Goal: Task Accomplishment & Management: Manage account settings

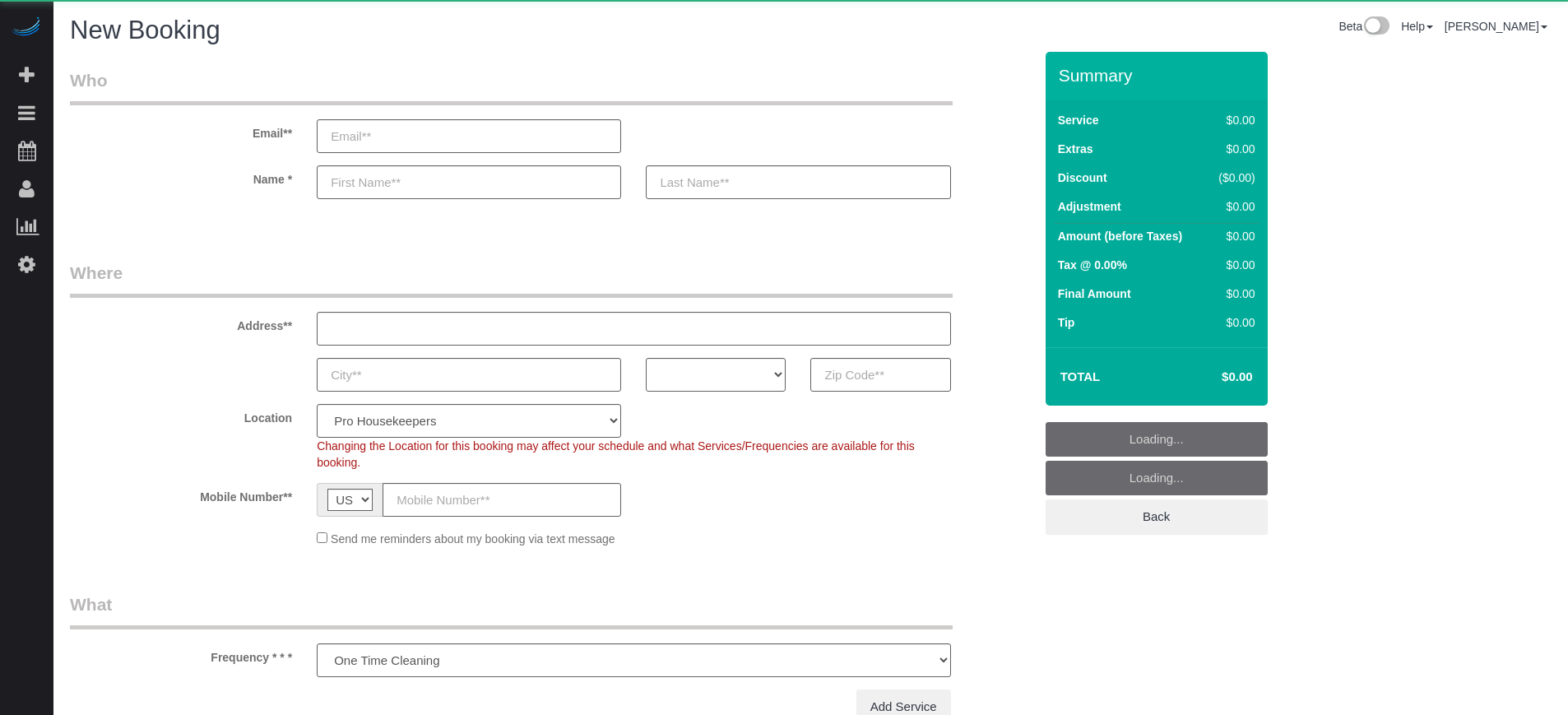
select select "number:9"
select select "object:1206"
select select "4"
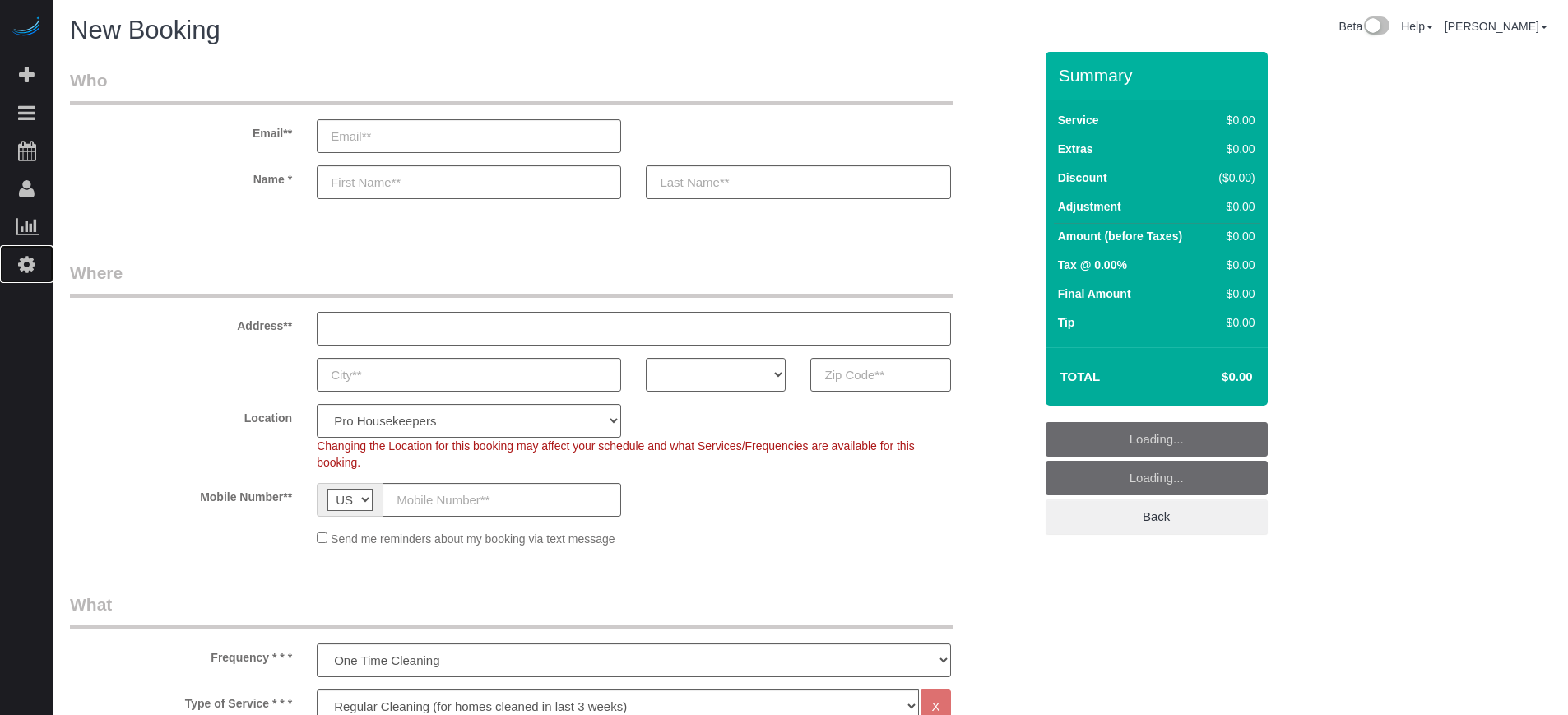
click at [32, 265] on icon at bounding box center [26, 264] width 17 height 20
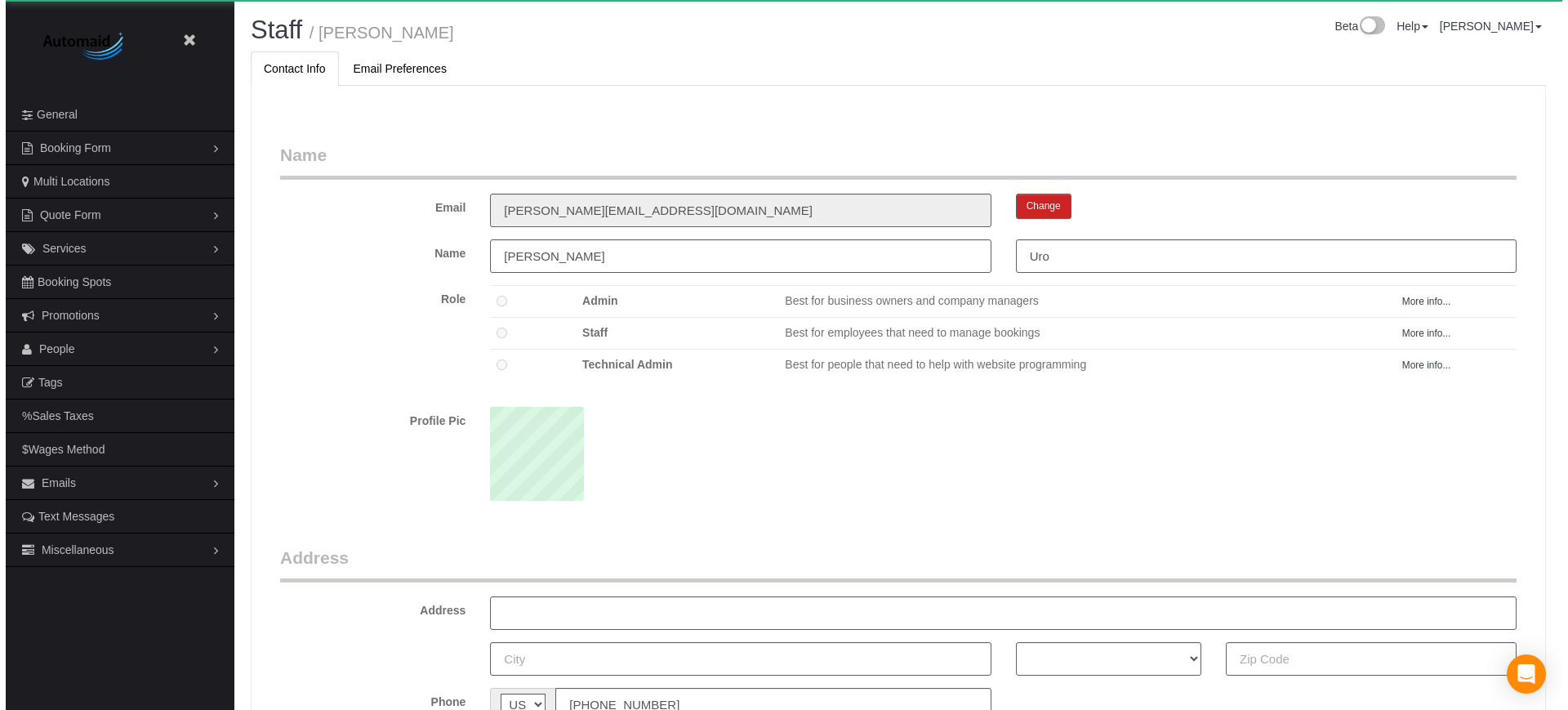
scroll to position [1063, 1557]
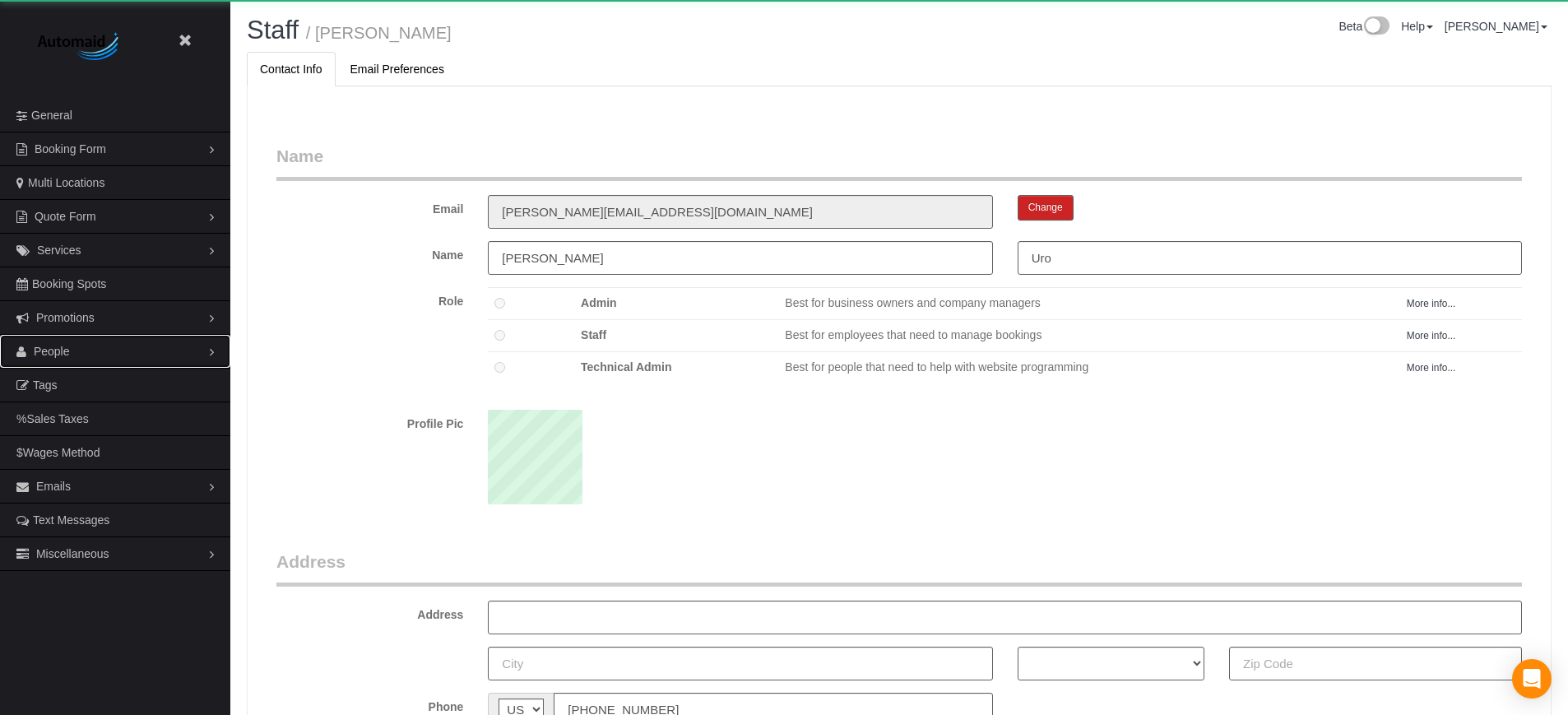
click at [46, 353] on span "People" at bounding box center [51, 351] width 36 height 13
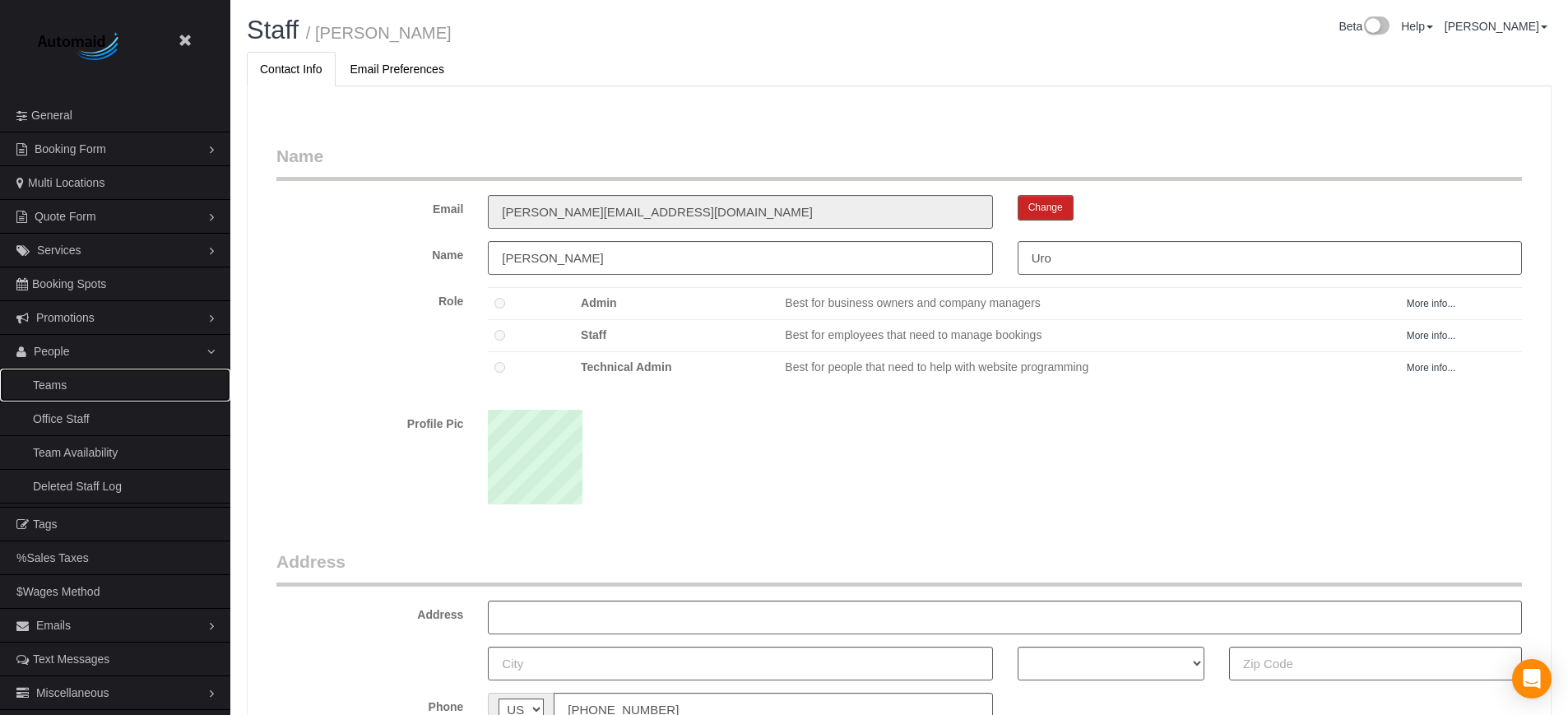
click at [56, 384] on link "Teams" at bounding box center [115, 384] width 230 height 33
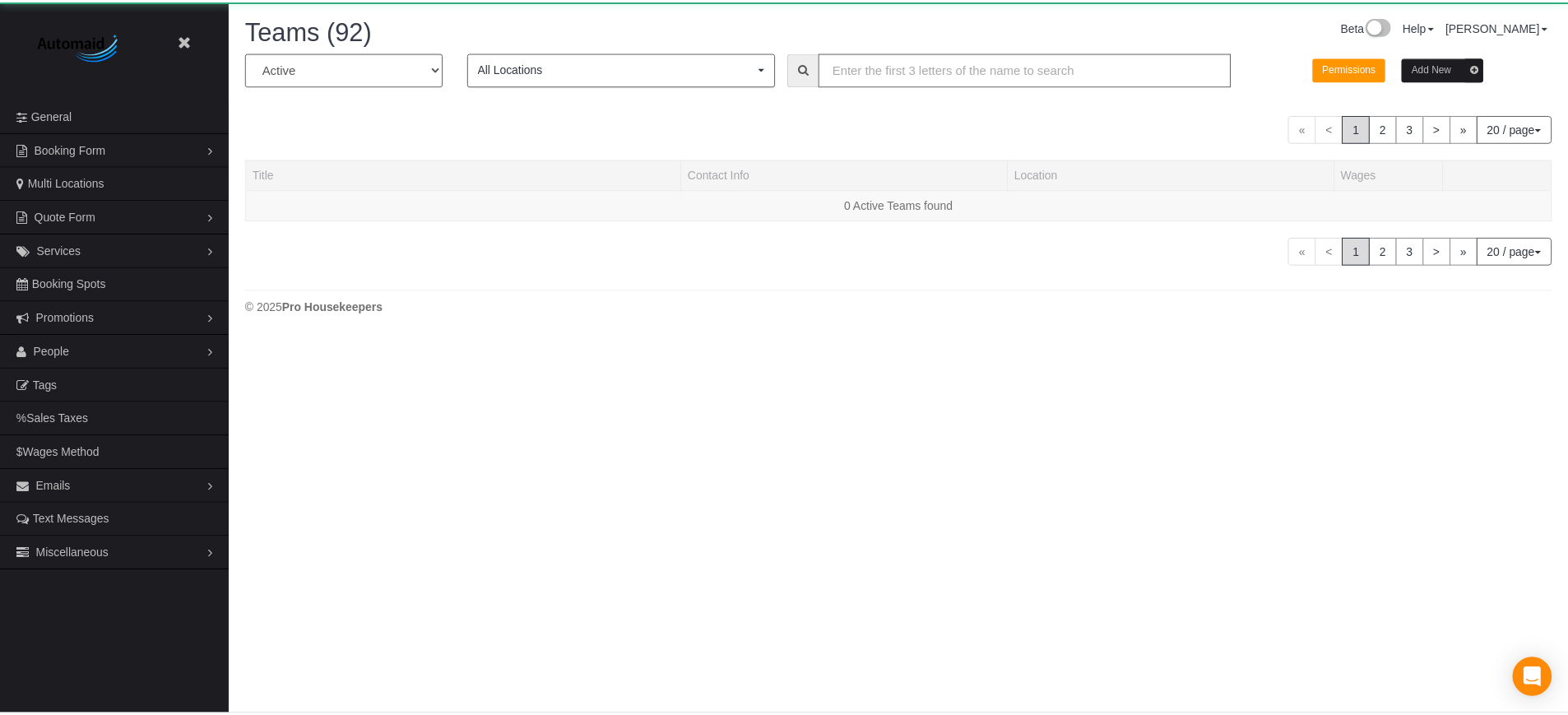
scroll to position [1395, 1568]
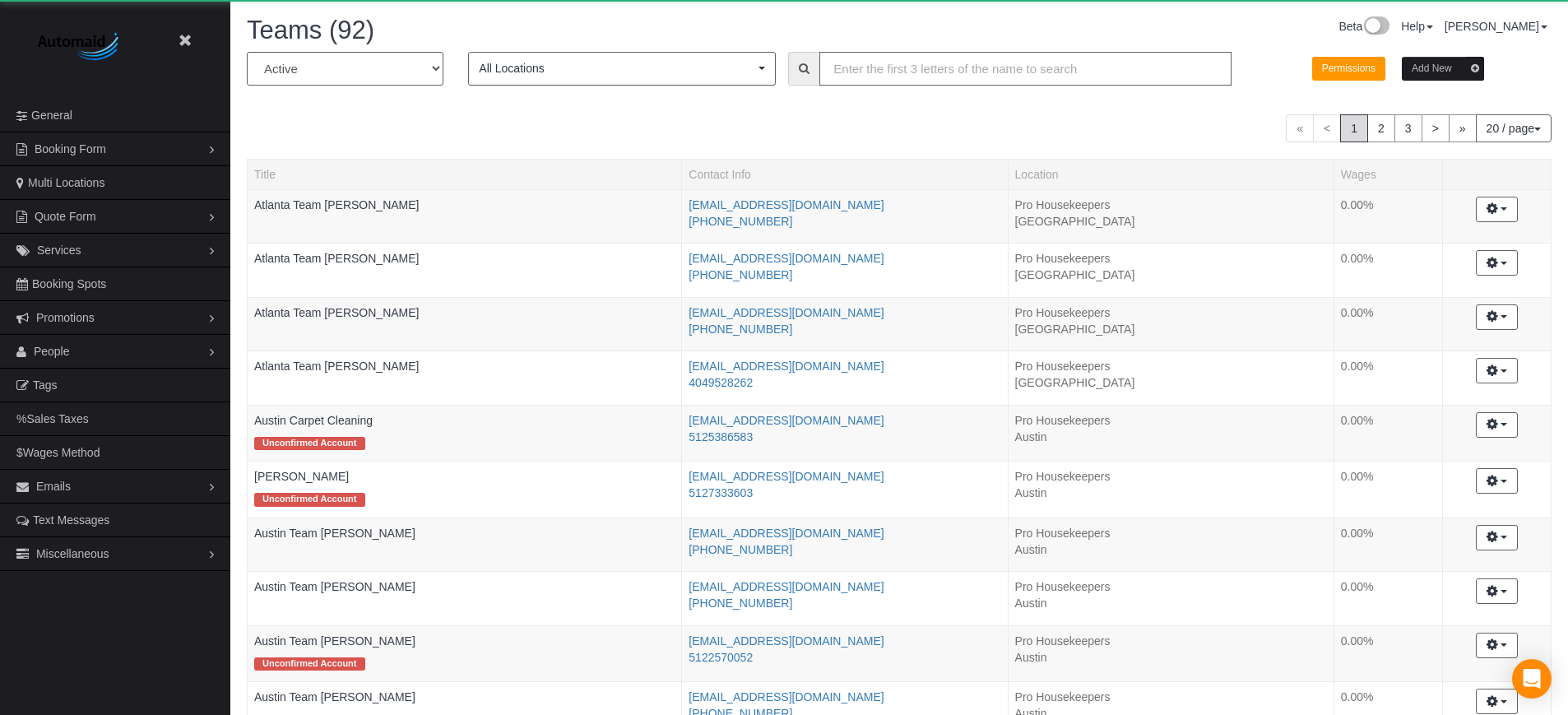
click at [939, 65] on input "text" at bounding box center [1025, 68] width 412 height 34
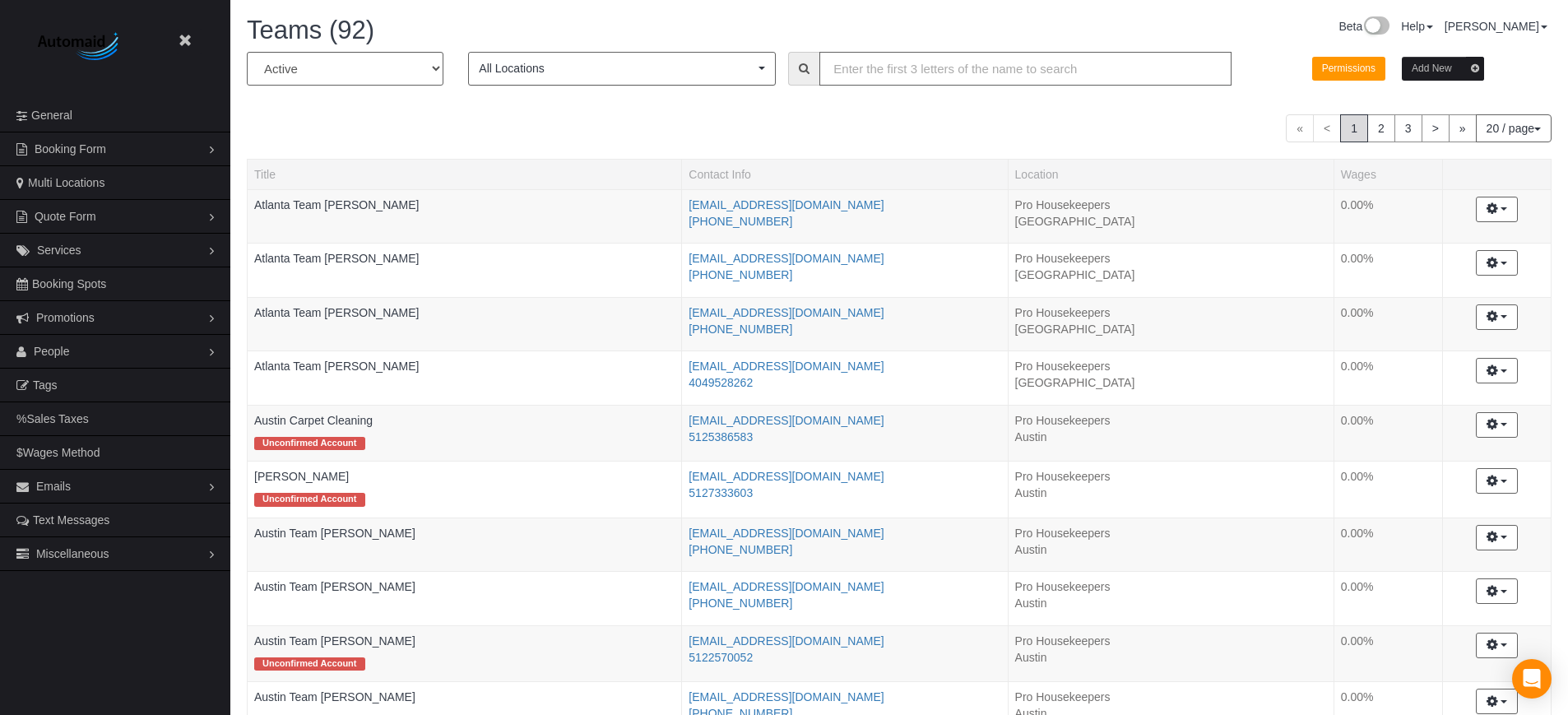
paste input "LA Team Zaya"
type input "LA Team Zaya"
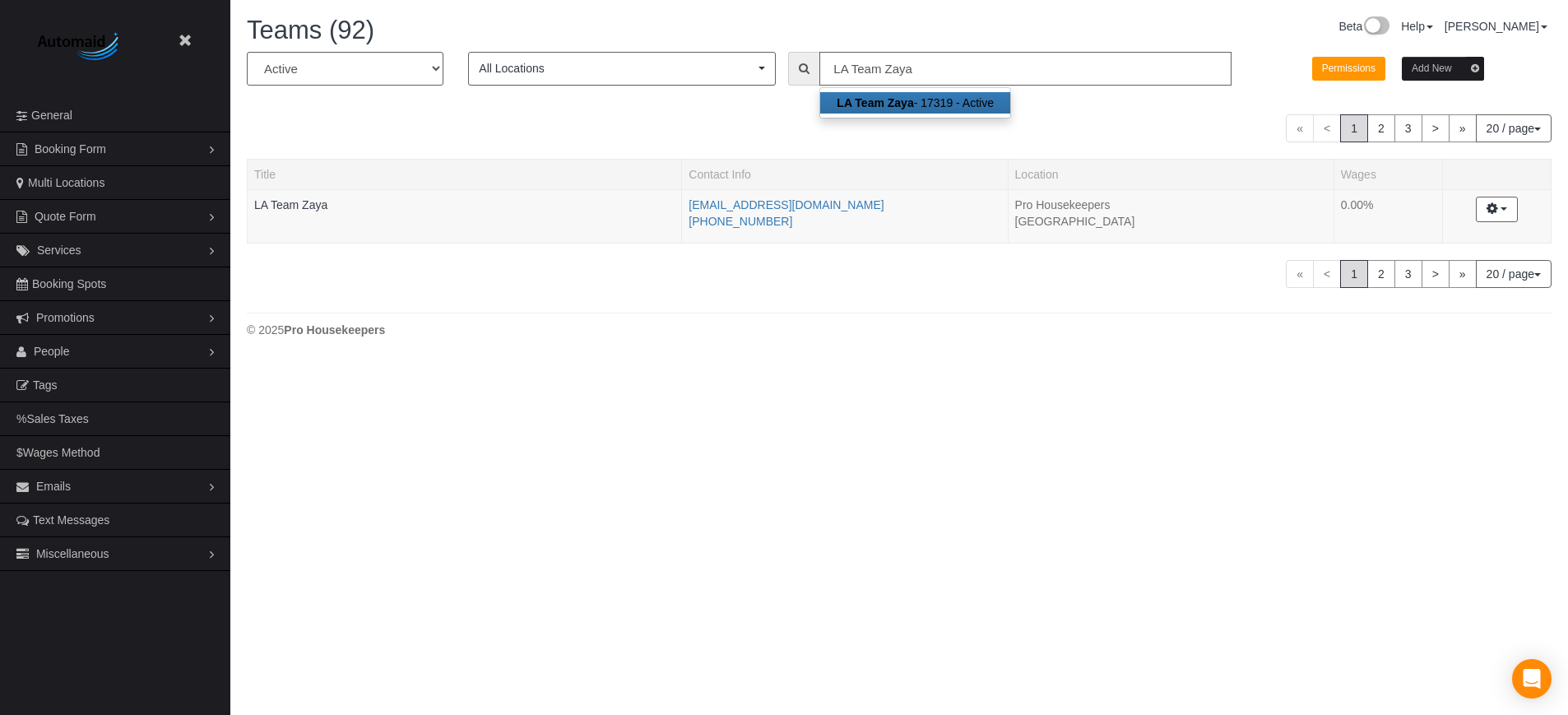
scroll to position [81914, 80679]
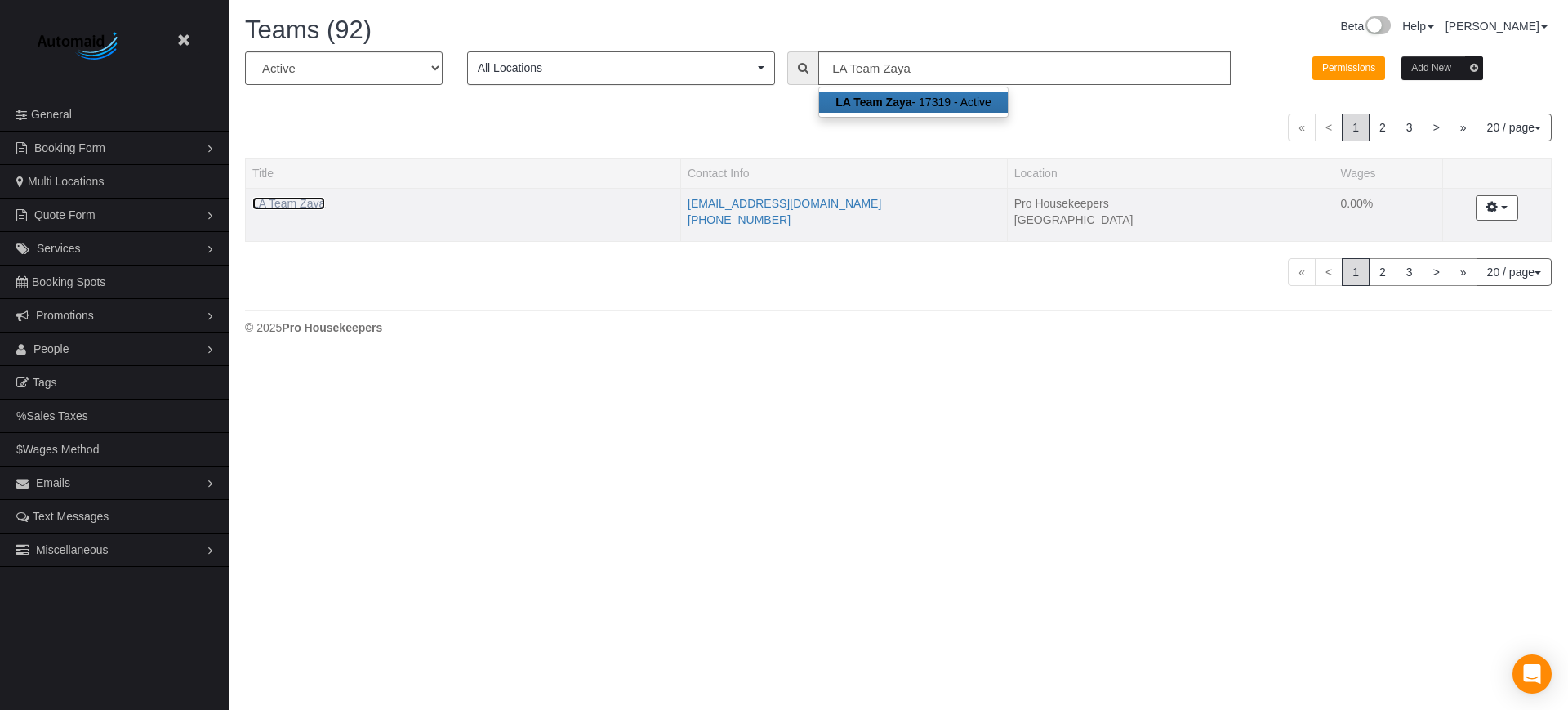
click at [298, 208] on link "LA Team Zaya" at bounding box center [289, 203] width 72 height 13
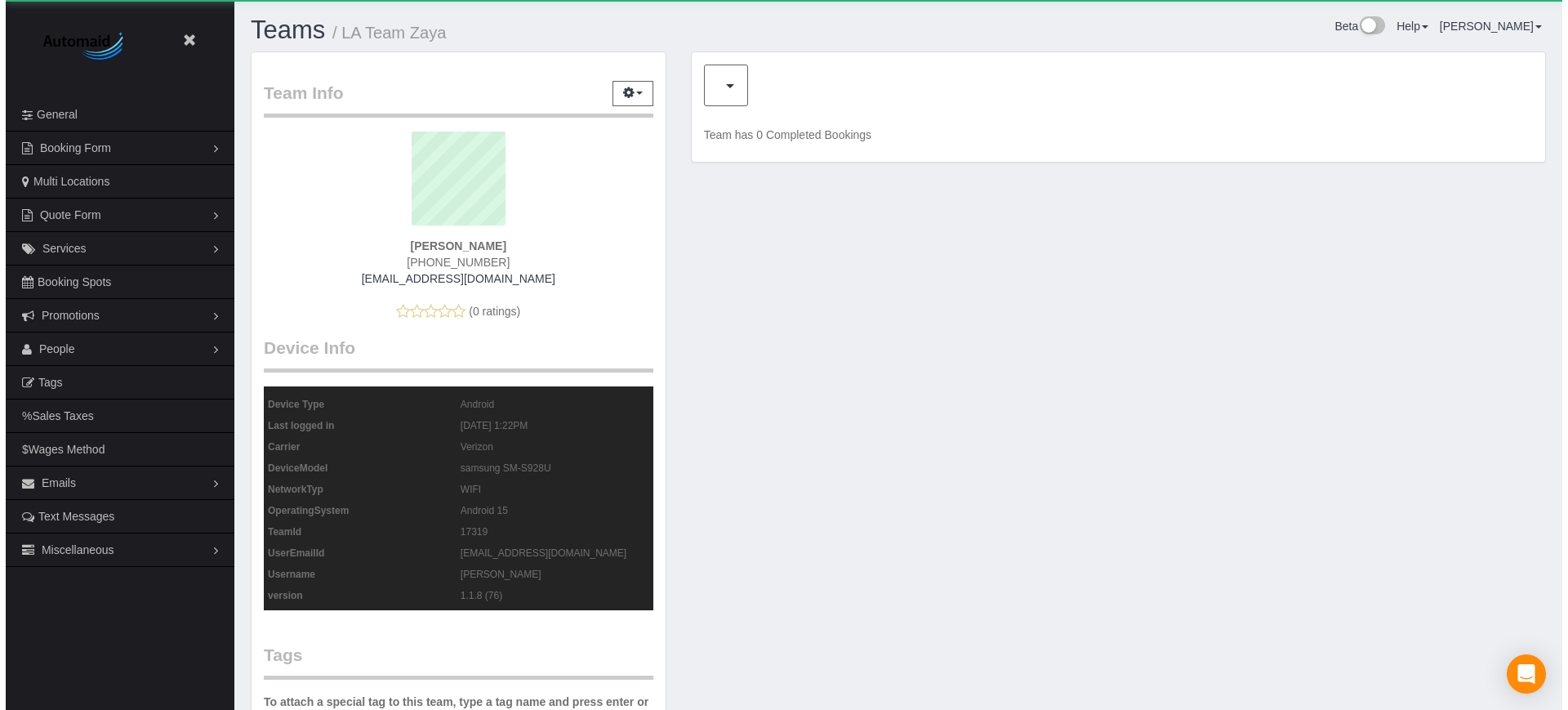
scroll to position [1343, 1557]
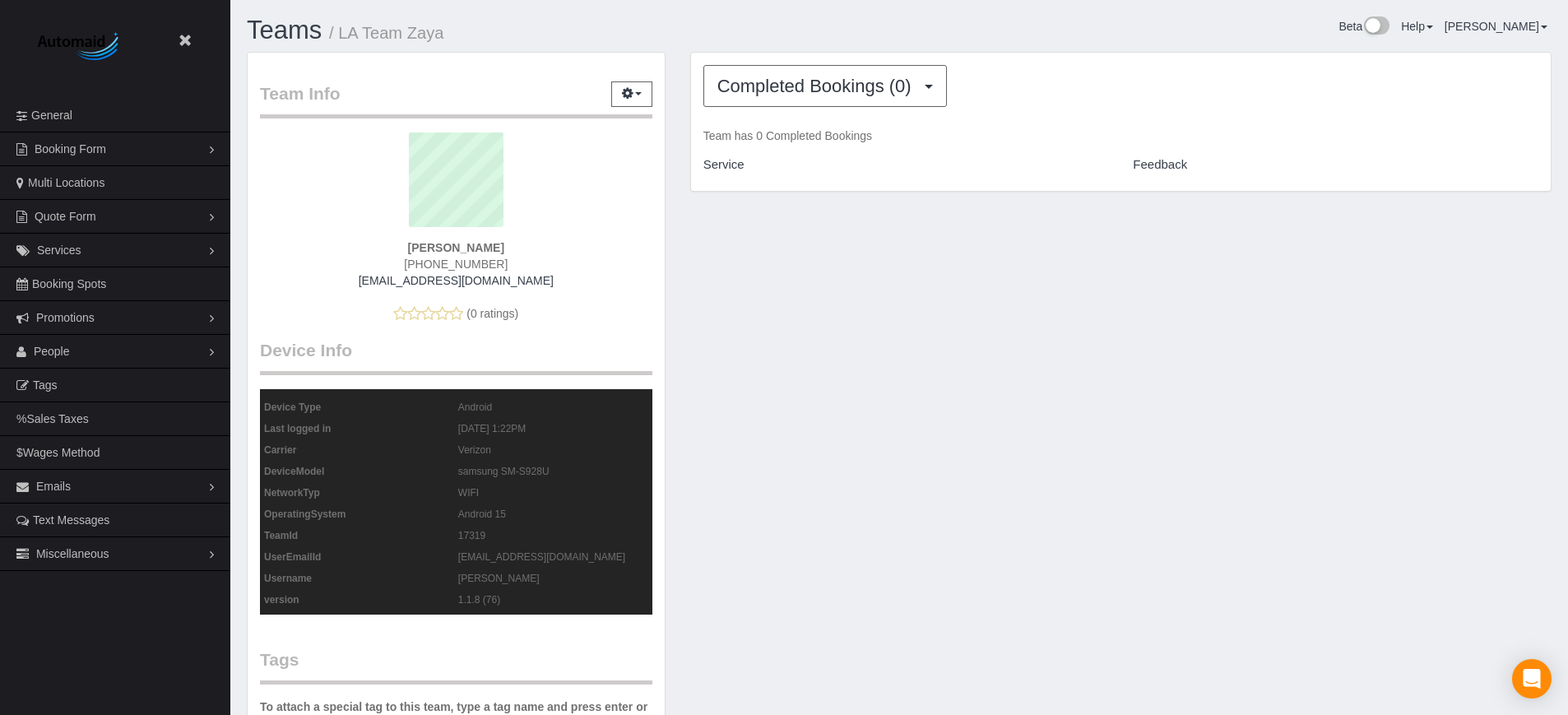
drag, startPoint x: 1432, startPoint y: 429, endPoint x: 1393, endPoint y: 500, distance: 81.0
click at [1432, 428] on div "Team Info Edit Contact Info Send Message Send Welcome Email Email Preferences V…" at bounding box center [899, 673] width 1330 height 1244
click at [44, 354] on span "People" at bounding box center [51, 351] width 36 height 13
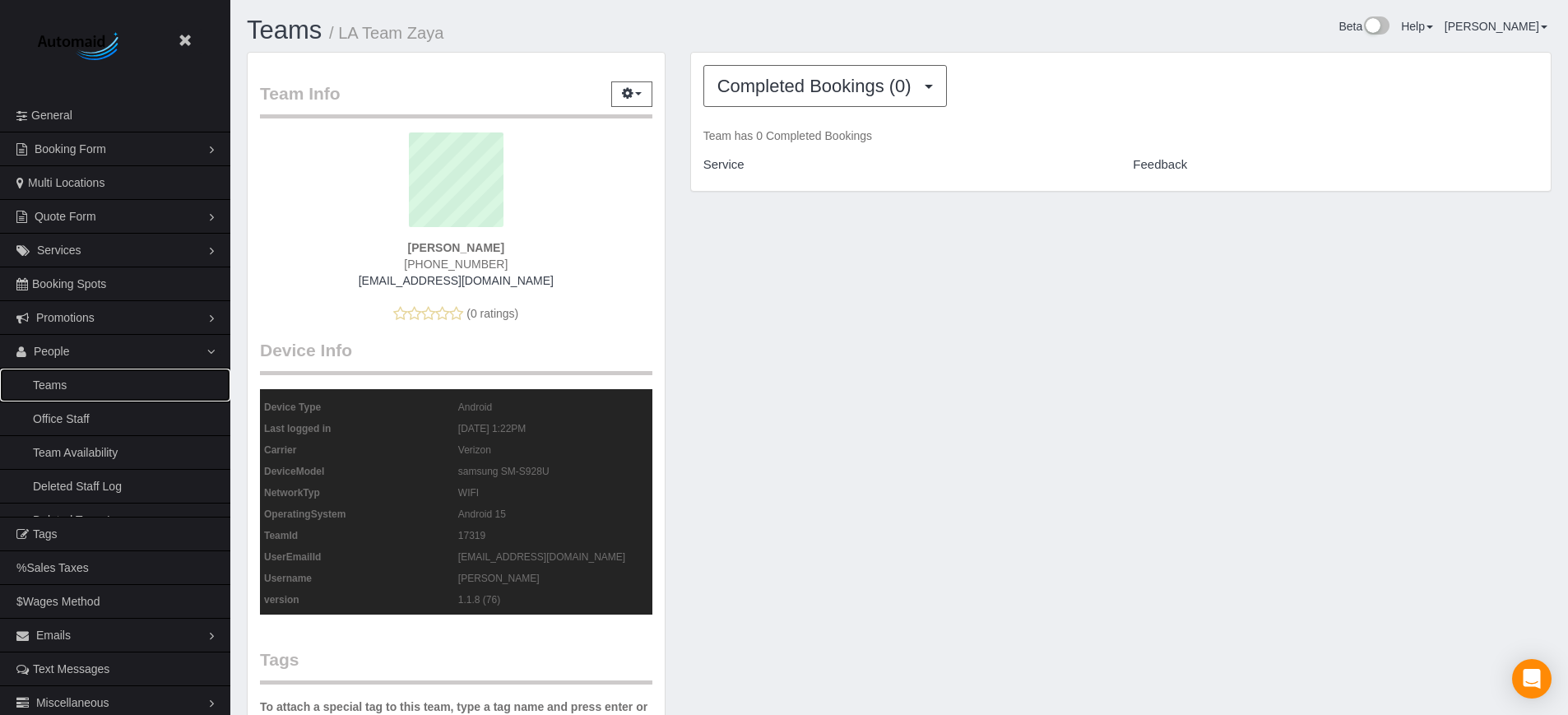
click at [60, 388] on link "Teams" at bounding box center [115, 384] width 230 height 33
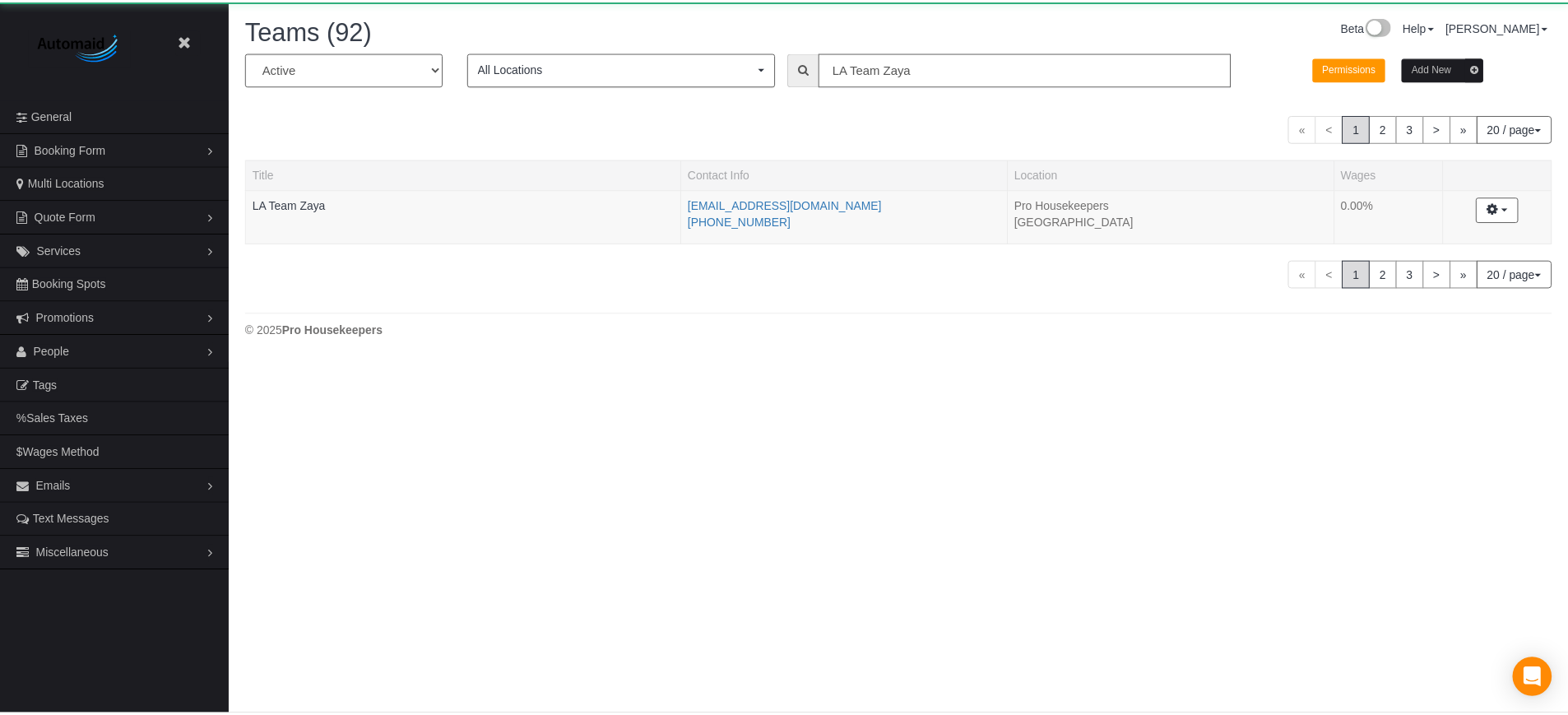
scroll to position [362, 1579]
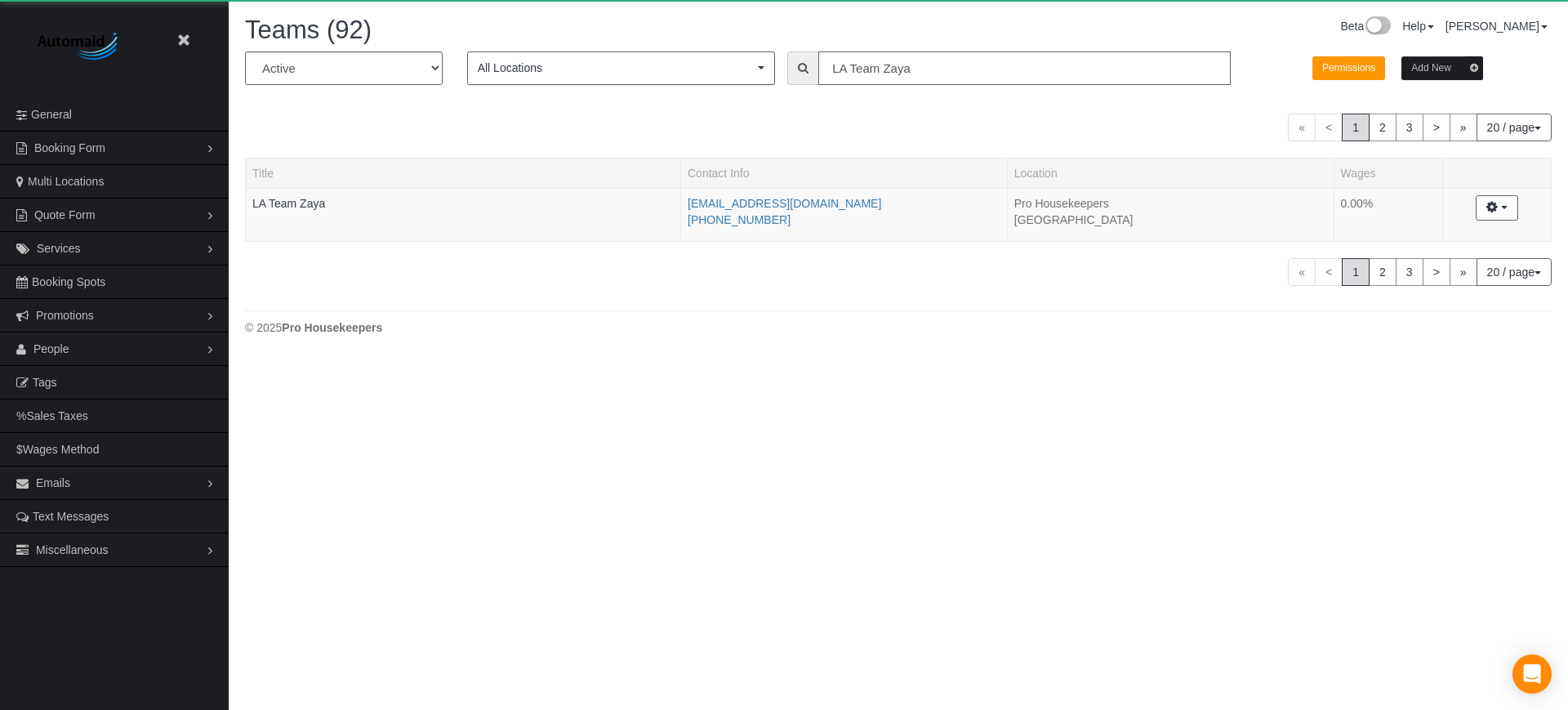
click at [863, 71] on input "LA Team Zaya" at bounding box center [1024, 68] width 413 height 33
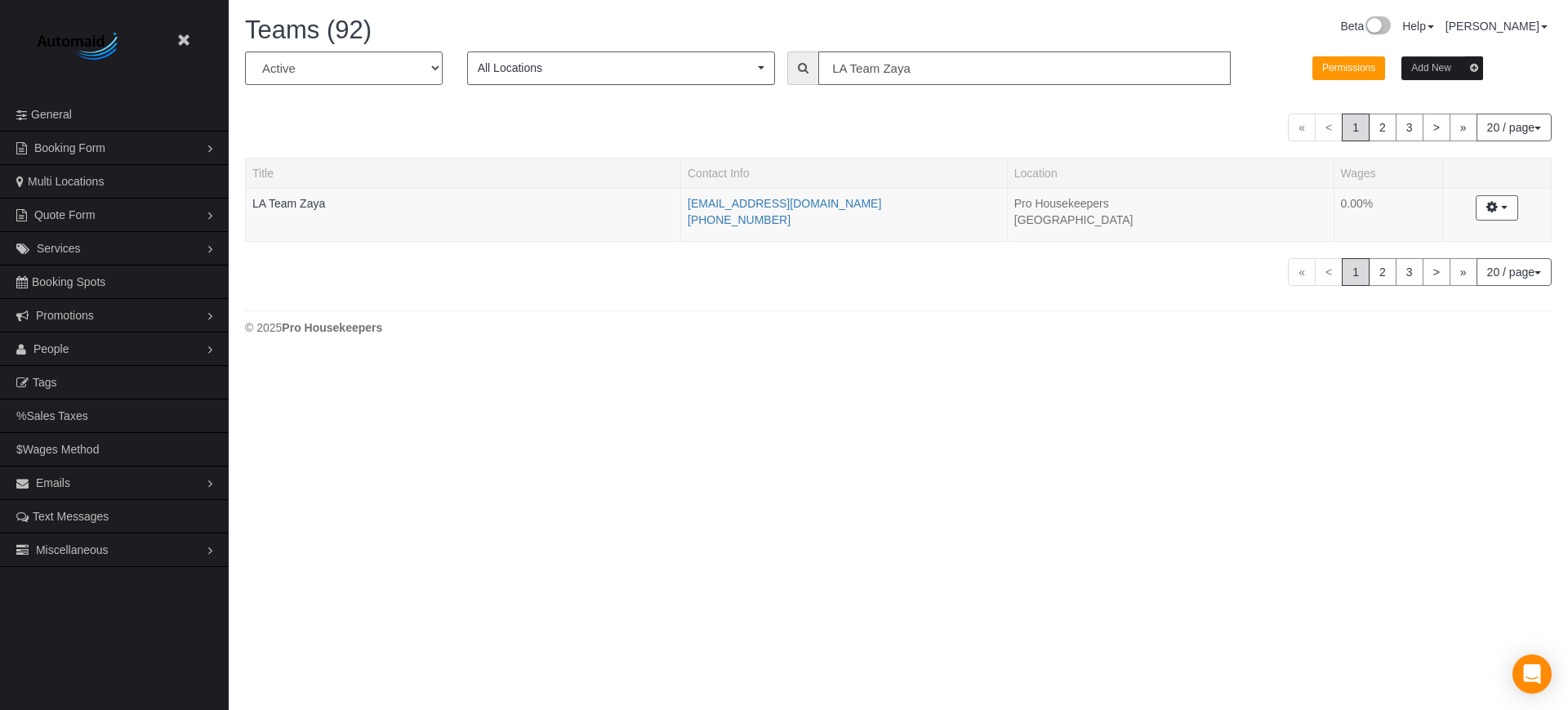
click at [863, 71] on input "LA Team Zaya" at bounding box center [1024, 68] width 413 height 33
type input "verde cleaning"
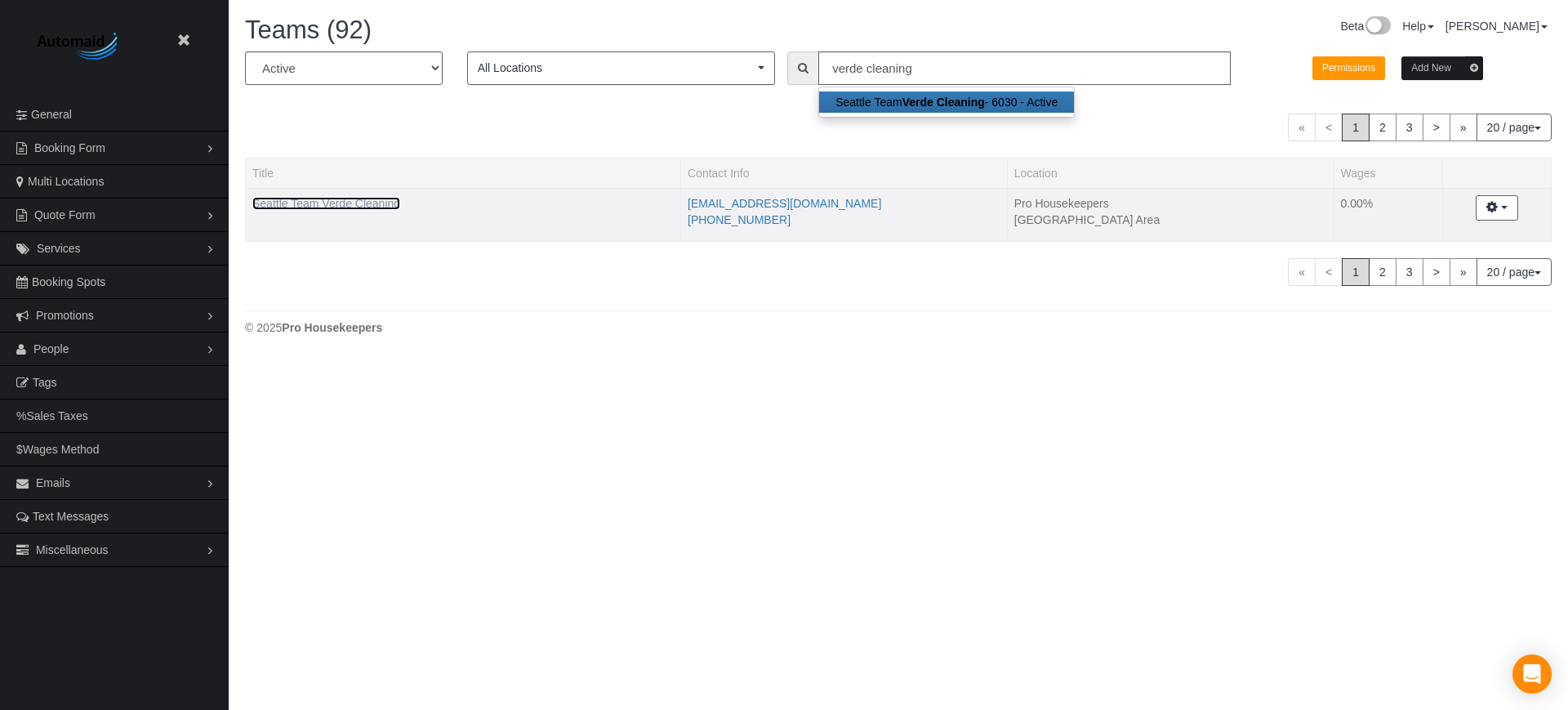
click at [325, 206] on link "Seattle Team Verde Cleaning" at bounding box center [326, 203] width 148 height 13
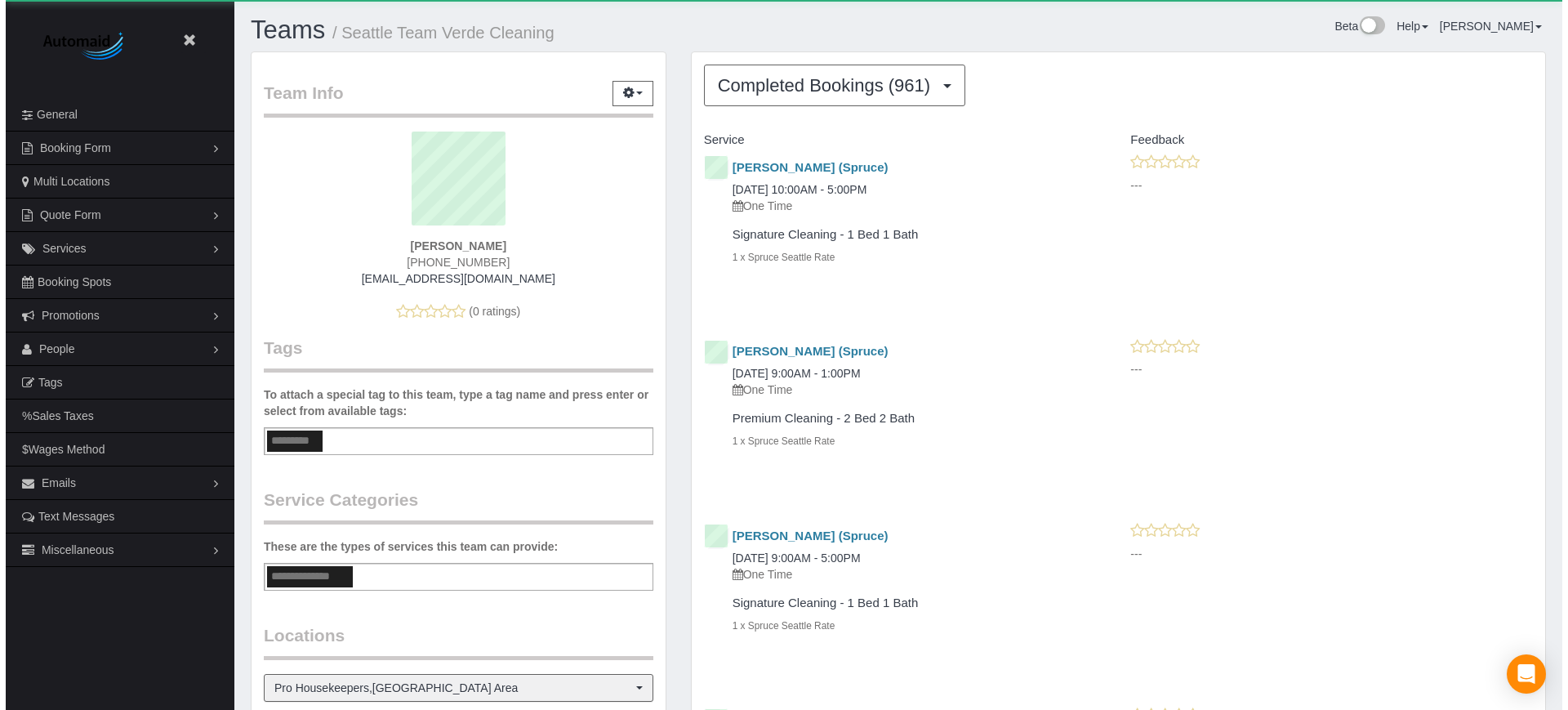
scroll to position [5016, 1557]
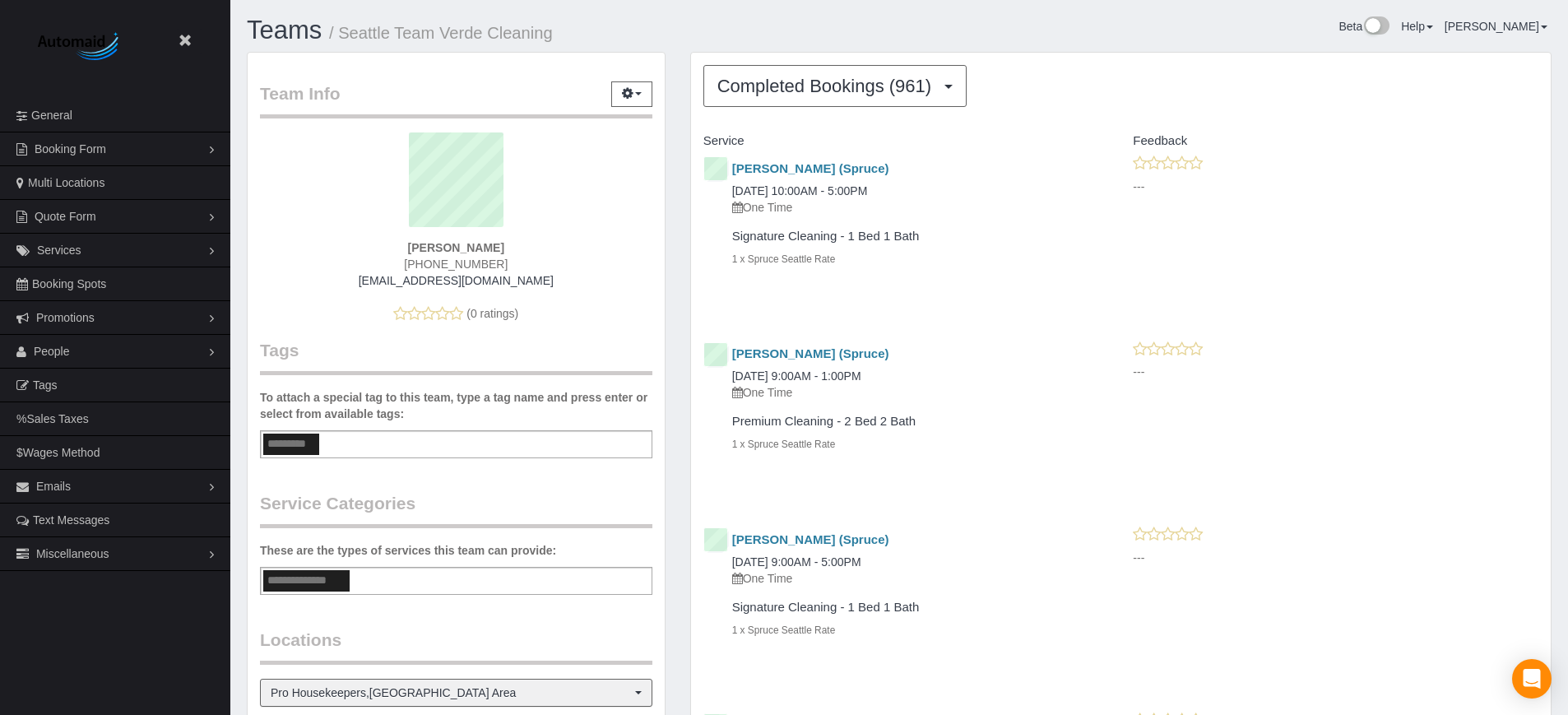
click at [1477, 364] on p "---" at bounding box center [1335, 372] width 406 height 17
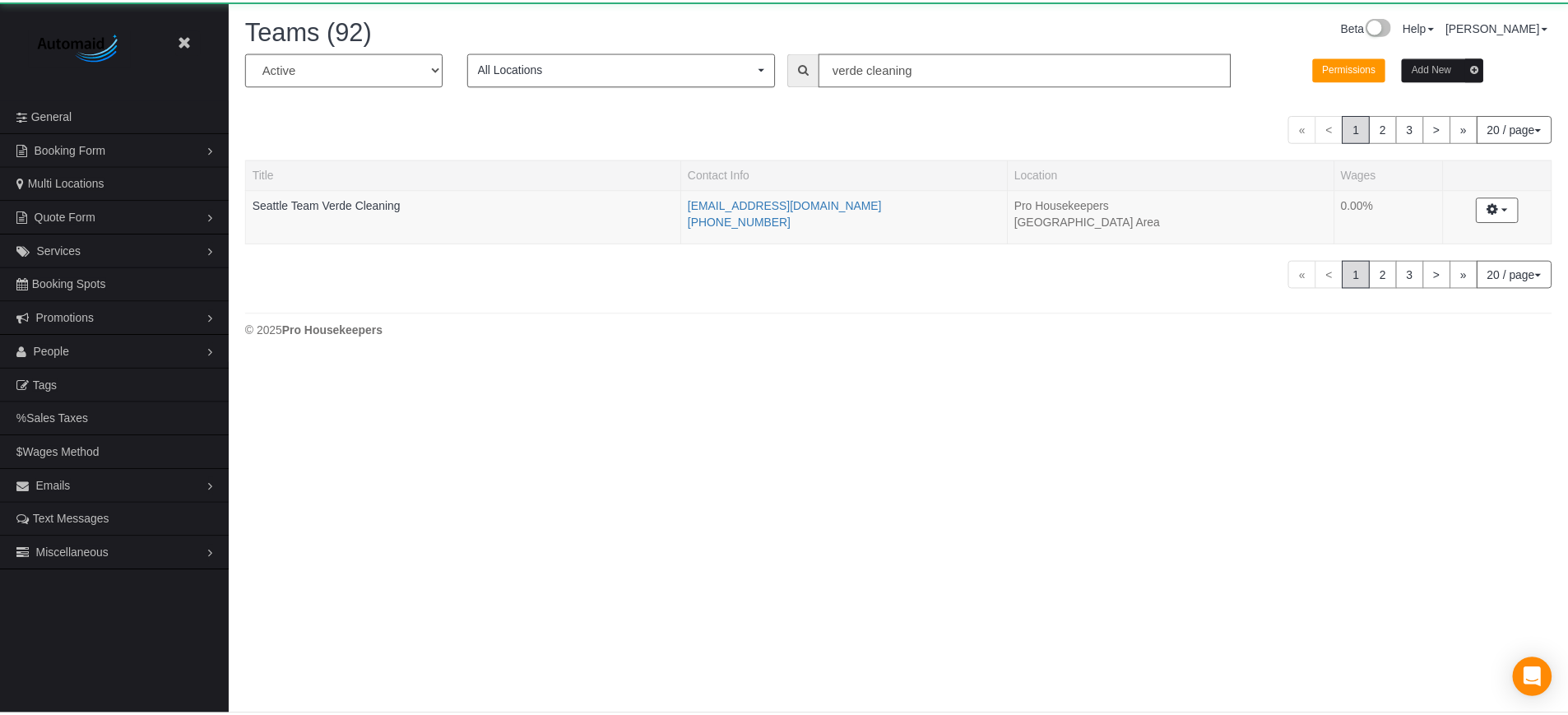
scroll to position [362, 1579]
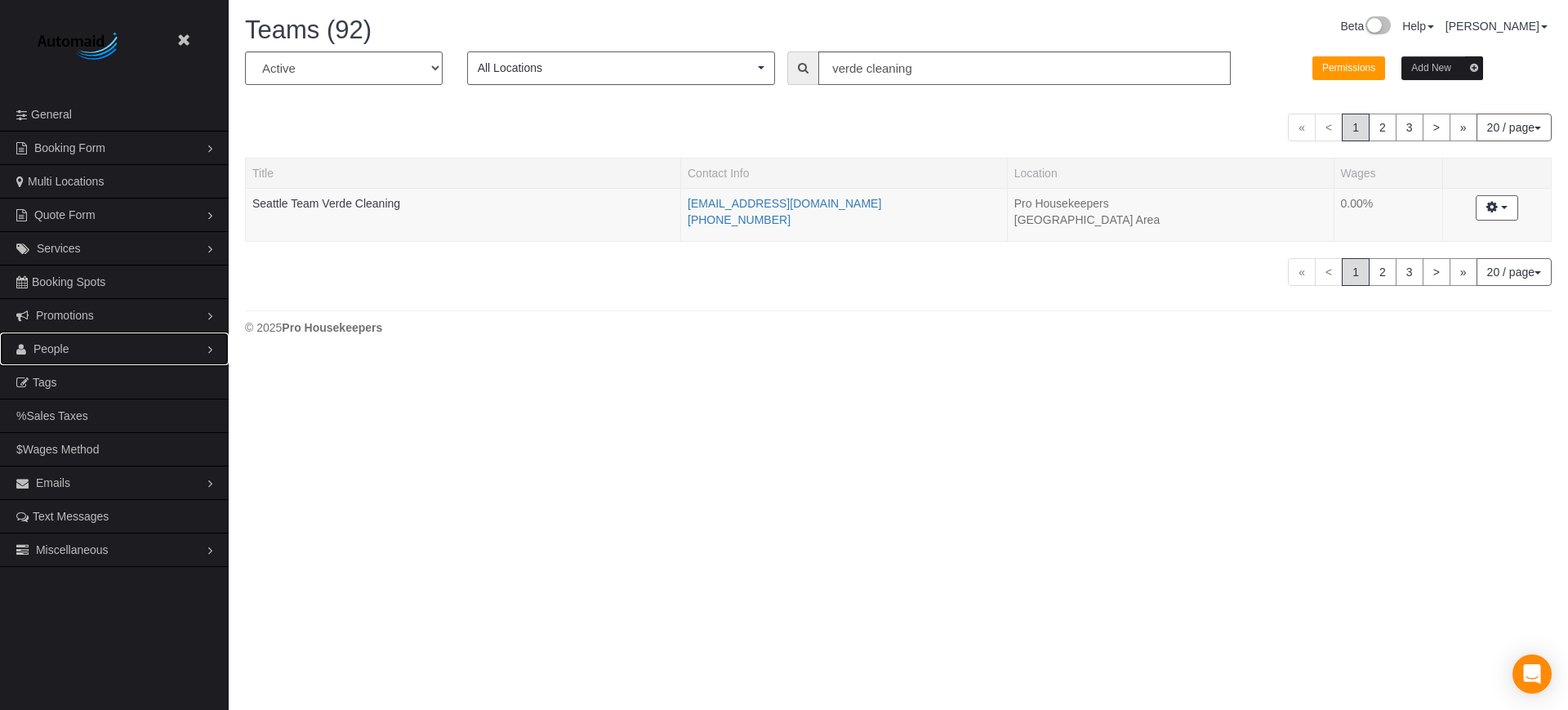
click at [62, 347] on span "People" at bounding box center [51, 349] width 36 height 13
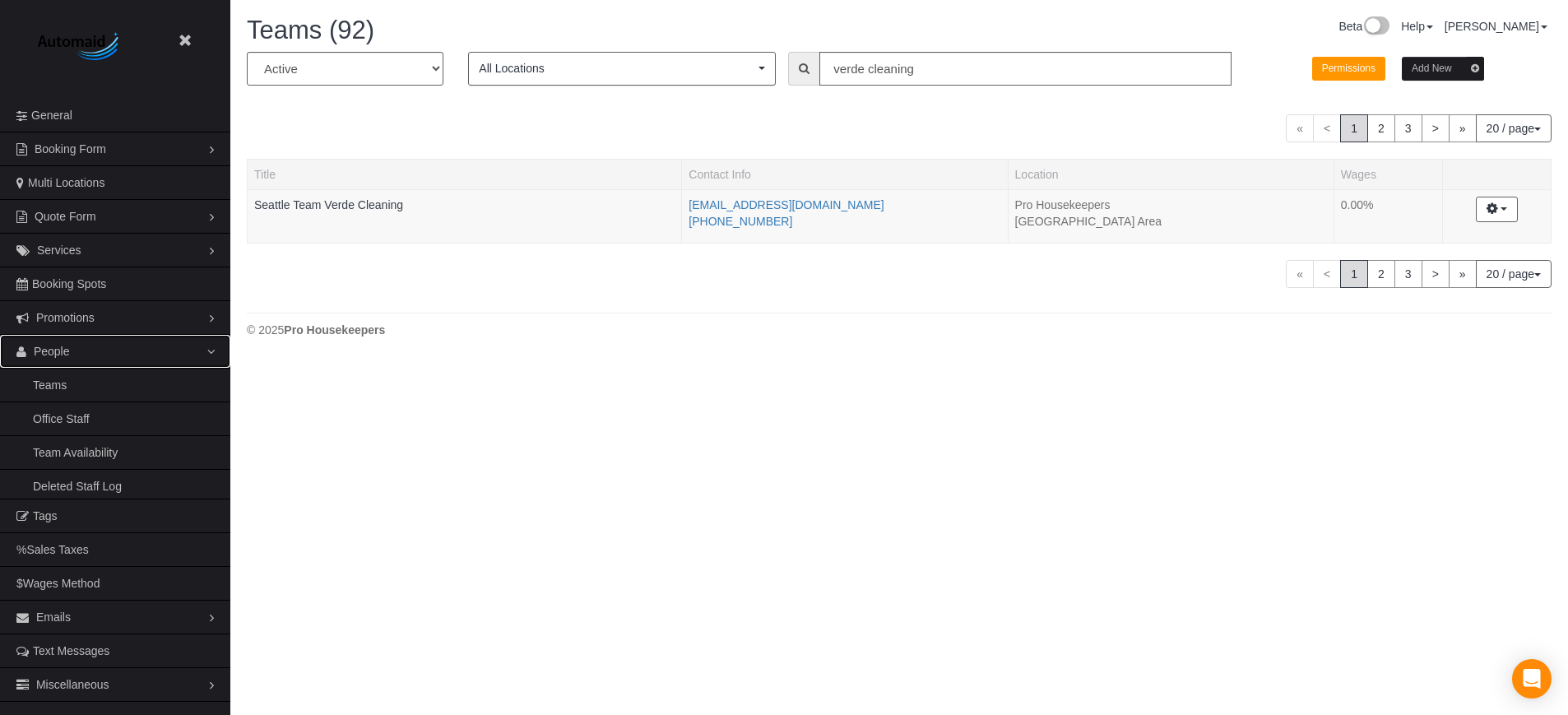
scroll to position [362, 1568]
click at [64, 385] on link "Teams" at bounding box center [115, 384] width 230 height 33
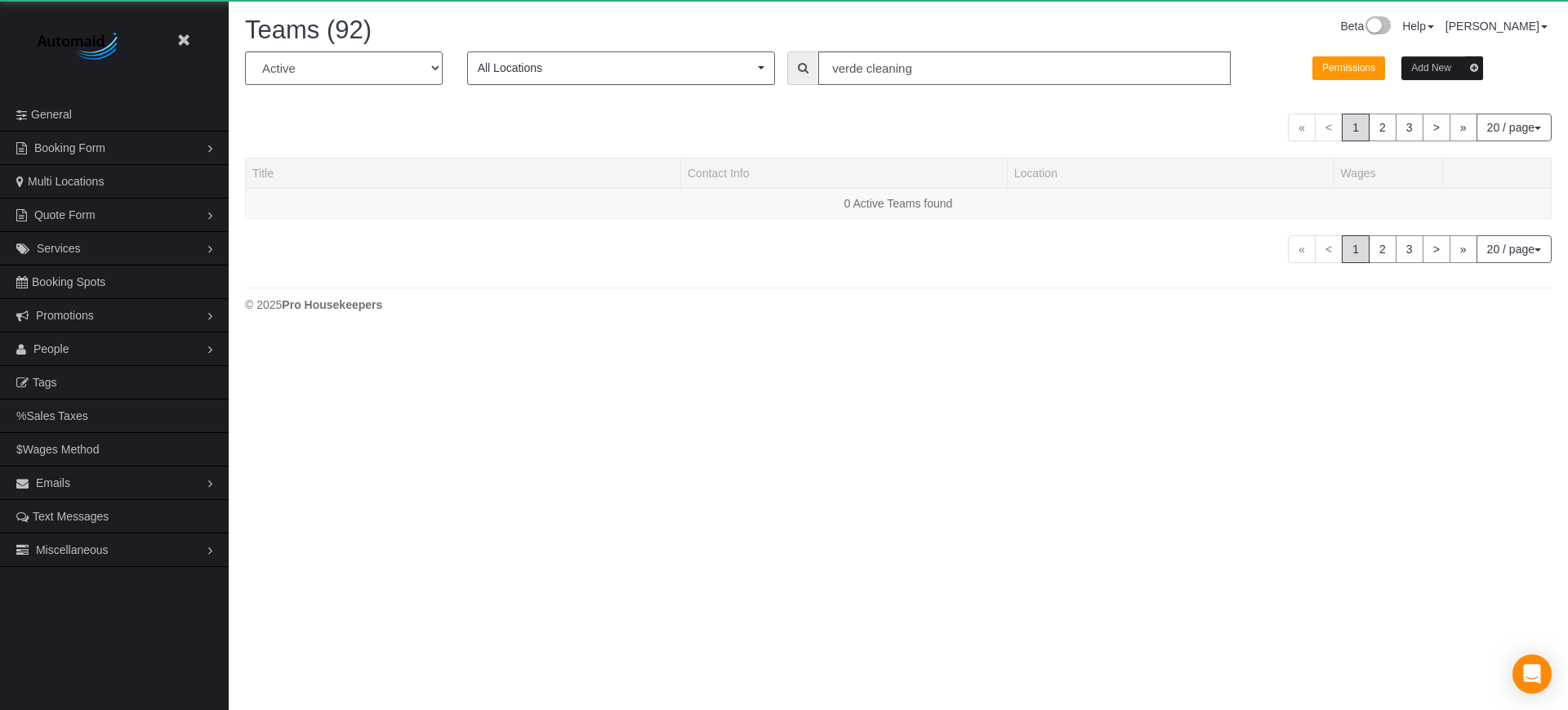
scroll to position [359, 1568]
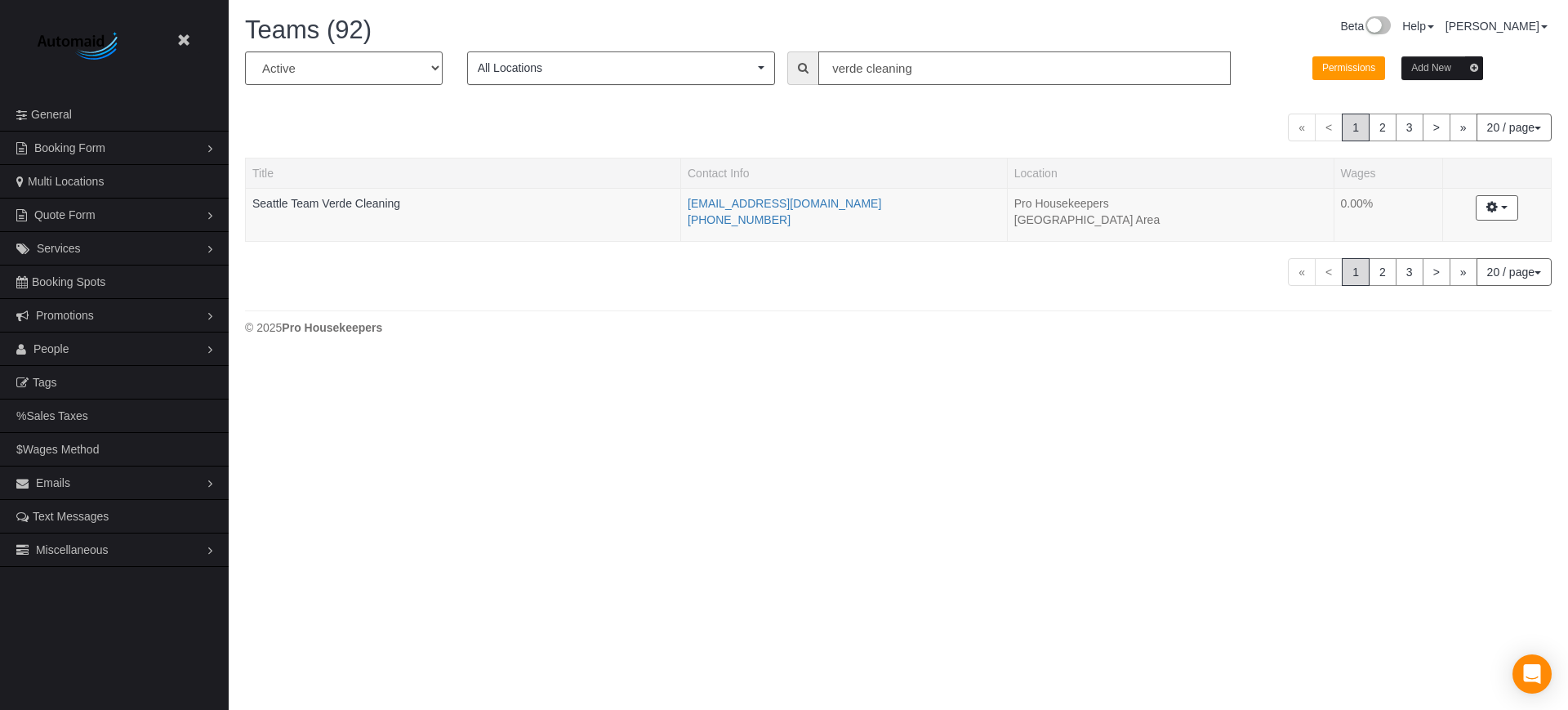
click at [868, 59] on input "verde cleaning" at bounding box center [1024, 68] width 413 height 33
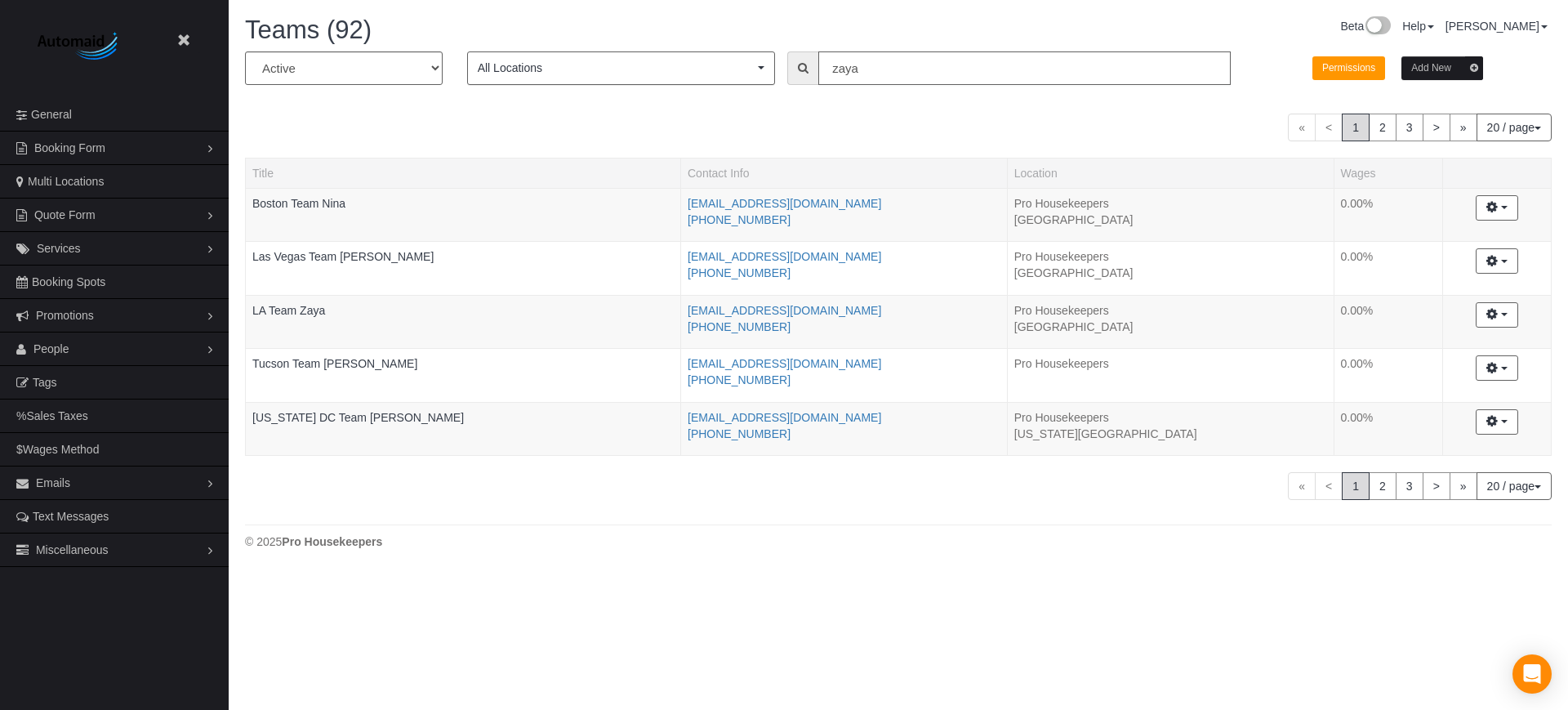
type input "zaya"
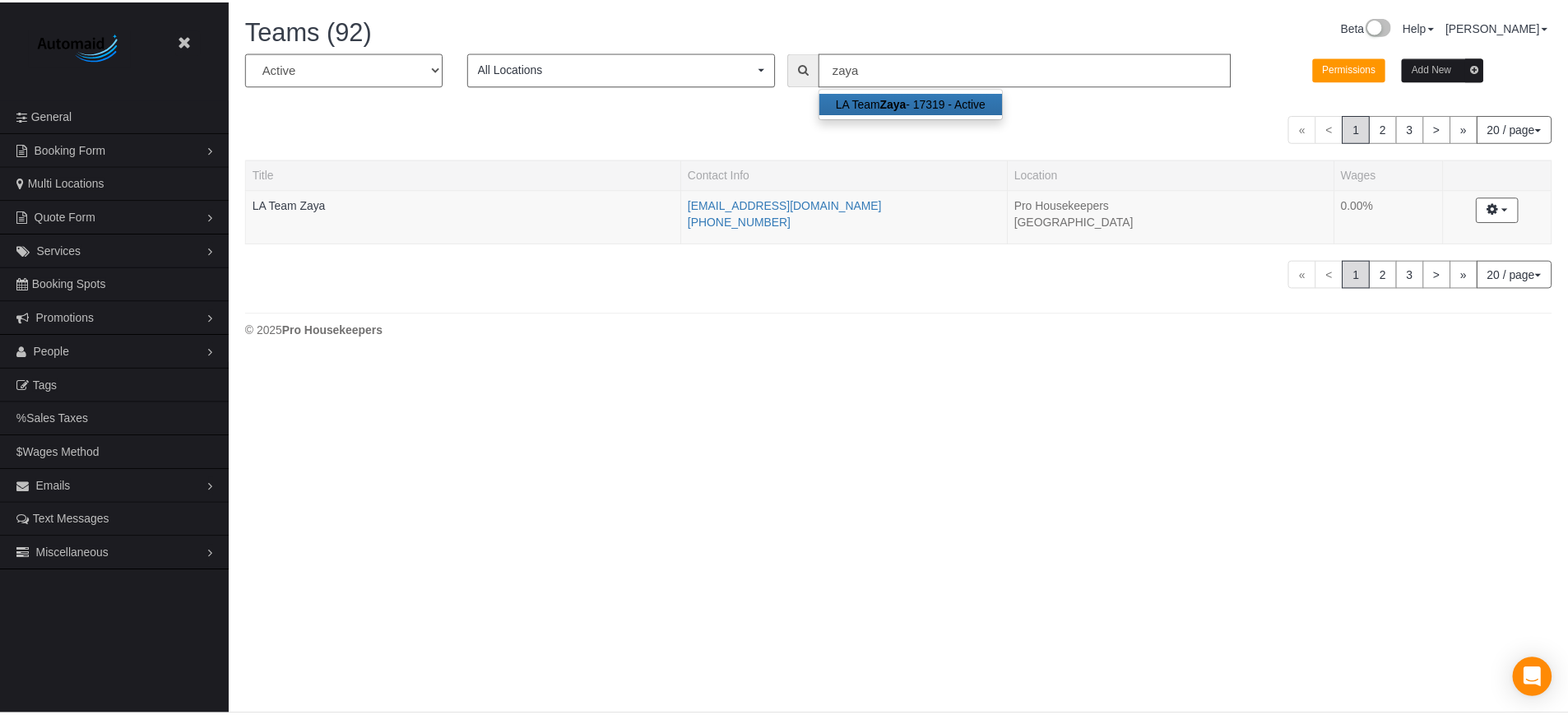
scroll to position [81914, 80679]
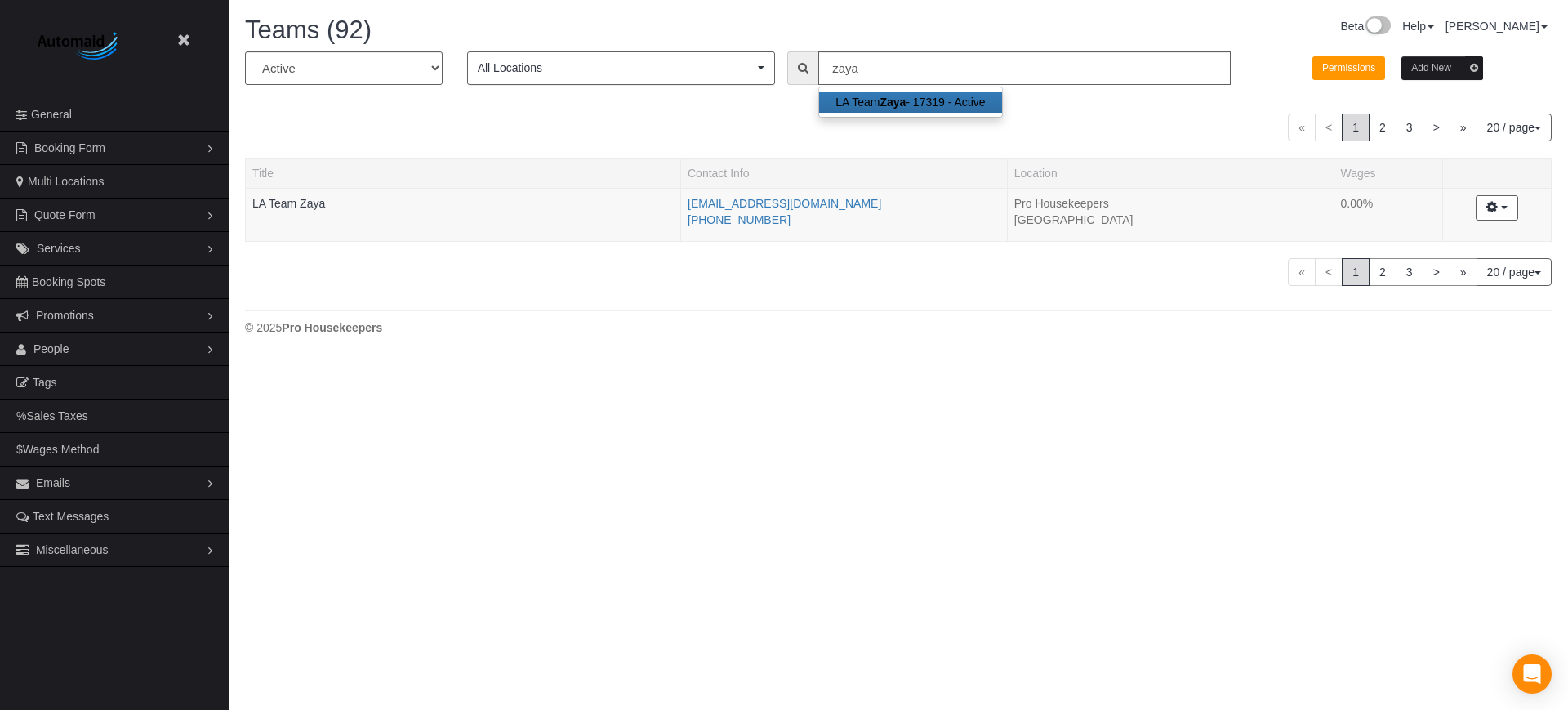
click at [1457, 423] on body "Beta Close Settings General Booking Form Install Form Customize Form Fields Def…" at bounding box center [784, 355] width 1568 height 710
click at [280, 200] on link "LA Team Zaya" at bounding box center [289, 203] width 72 height 13
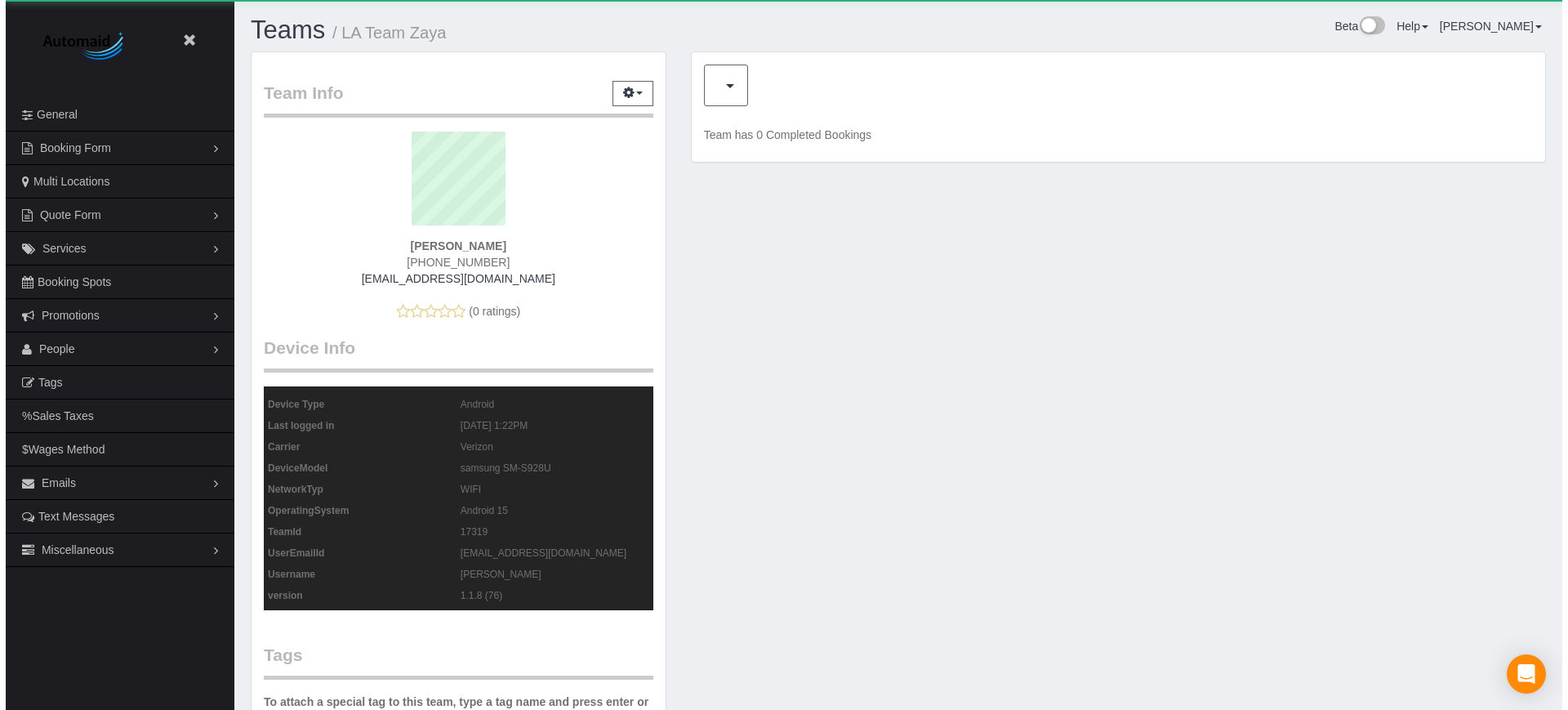
scroll to position [1343, 1557]
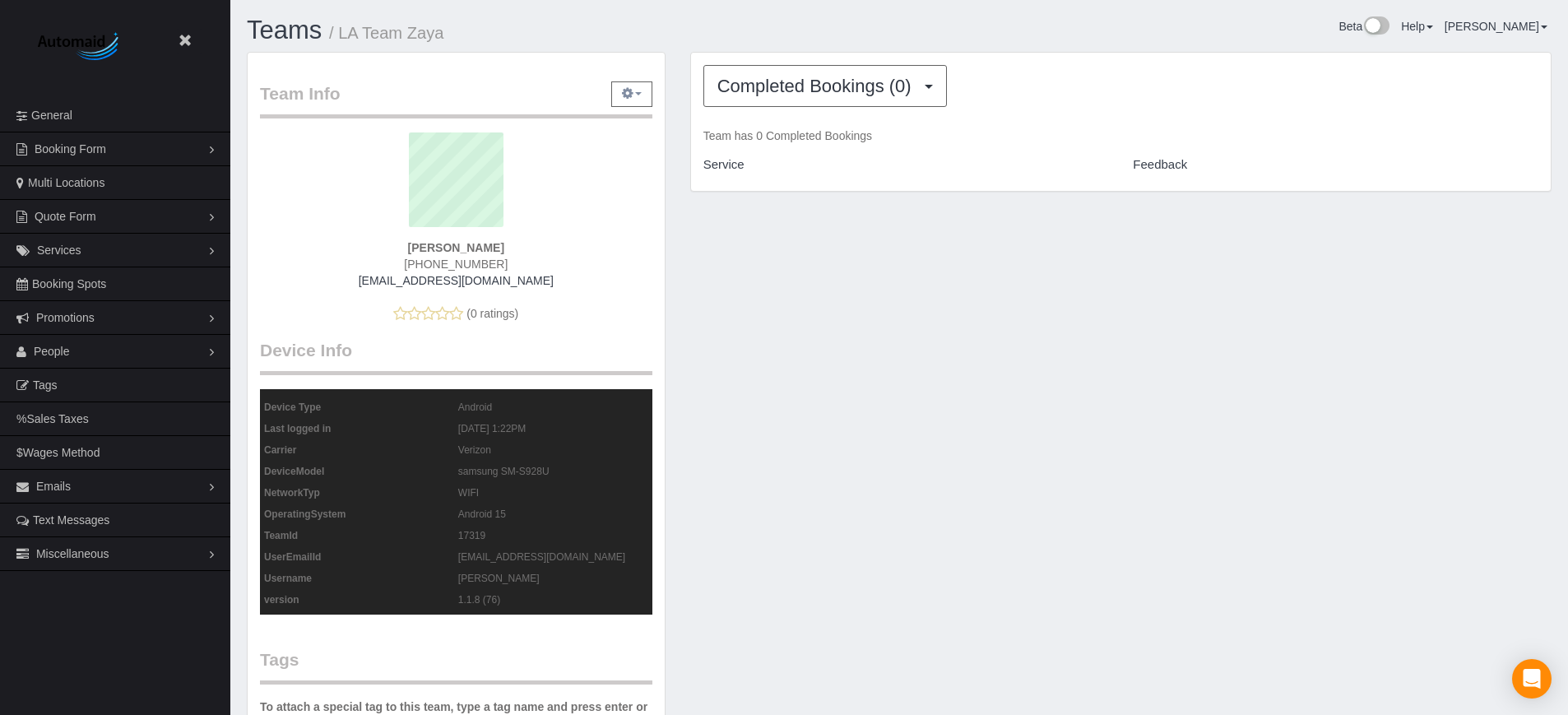
click at [622, 93] on icon "button" at bounding box center [628, 93] width 11 height 10
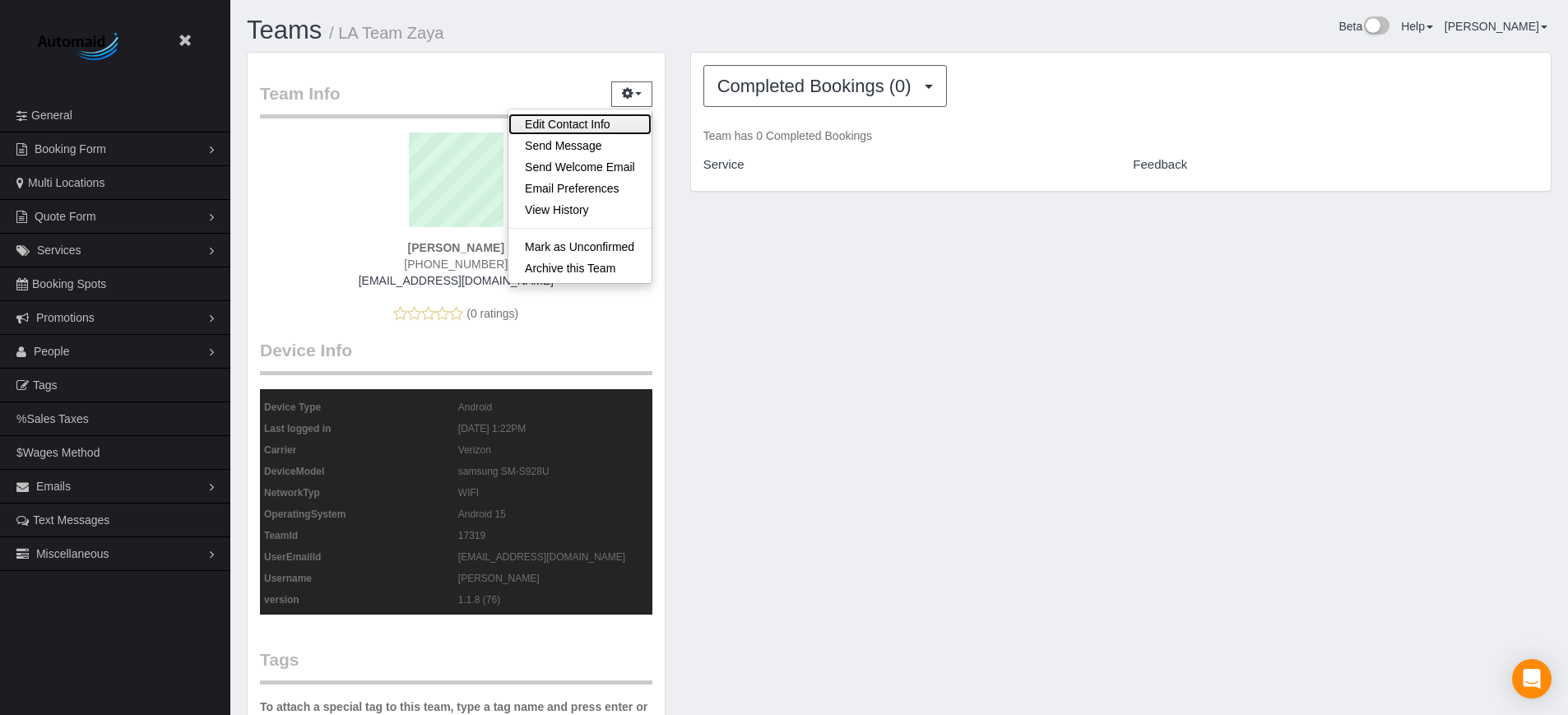
click at [578, 118] on link "Edit Contact Info" at bounding box center [579, 123] width 143 height 21
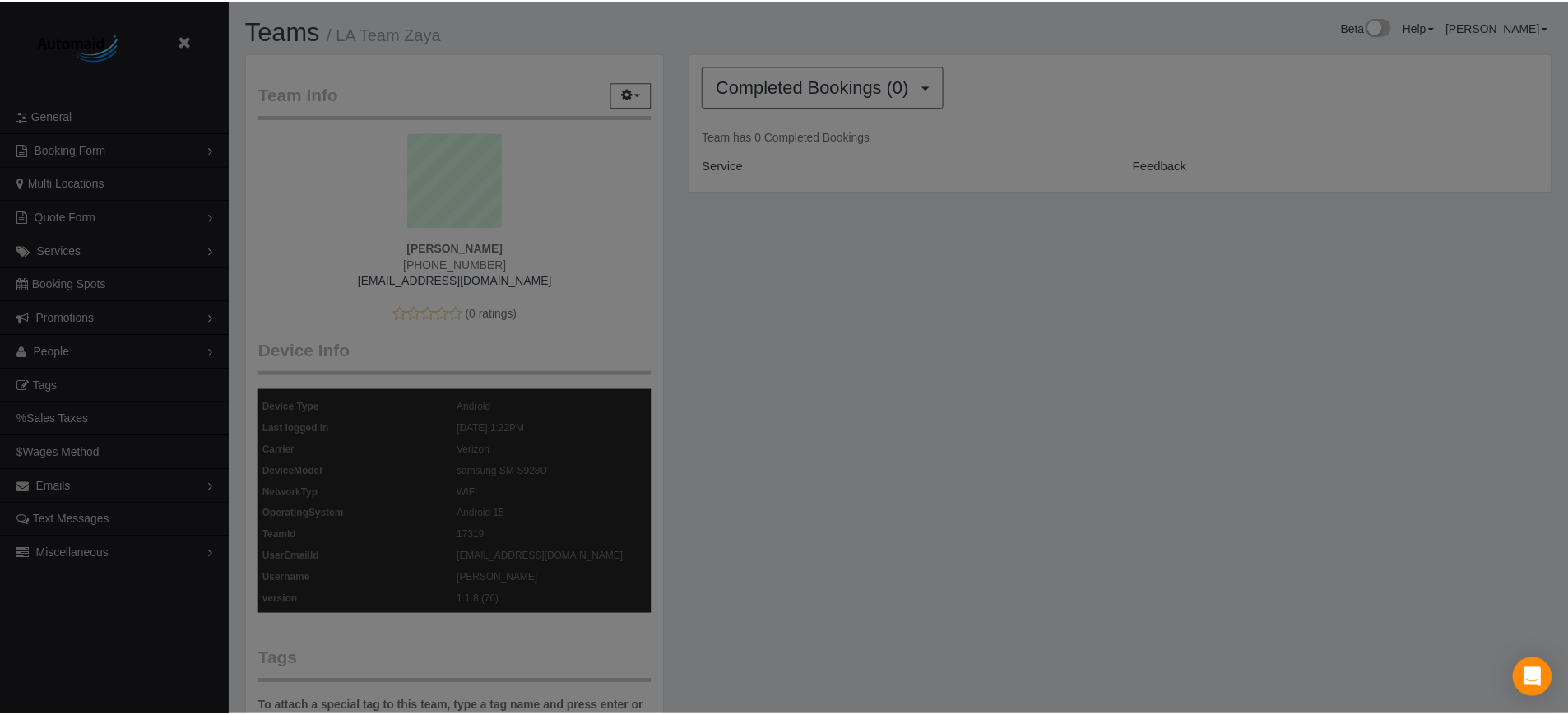
scroll to position [1352, 1579]
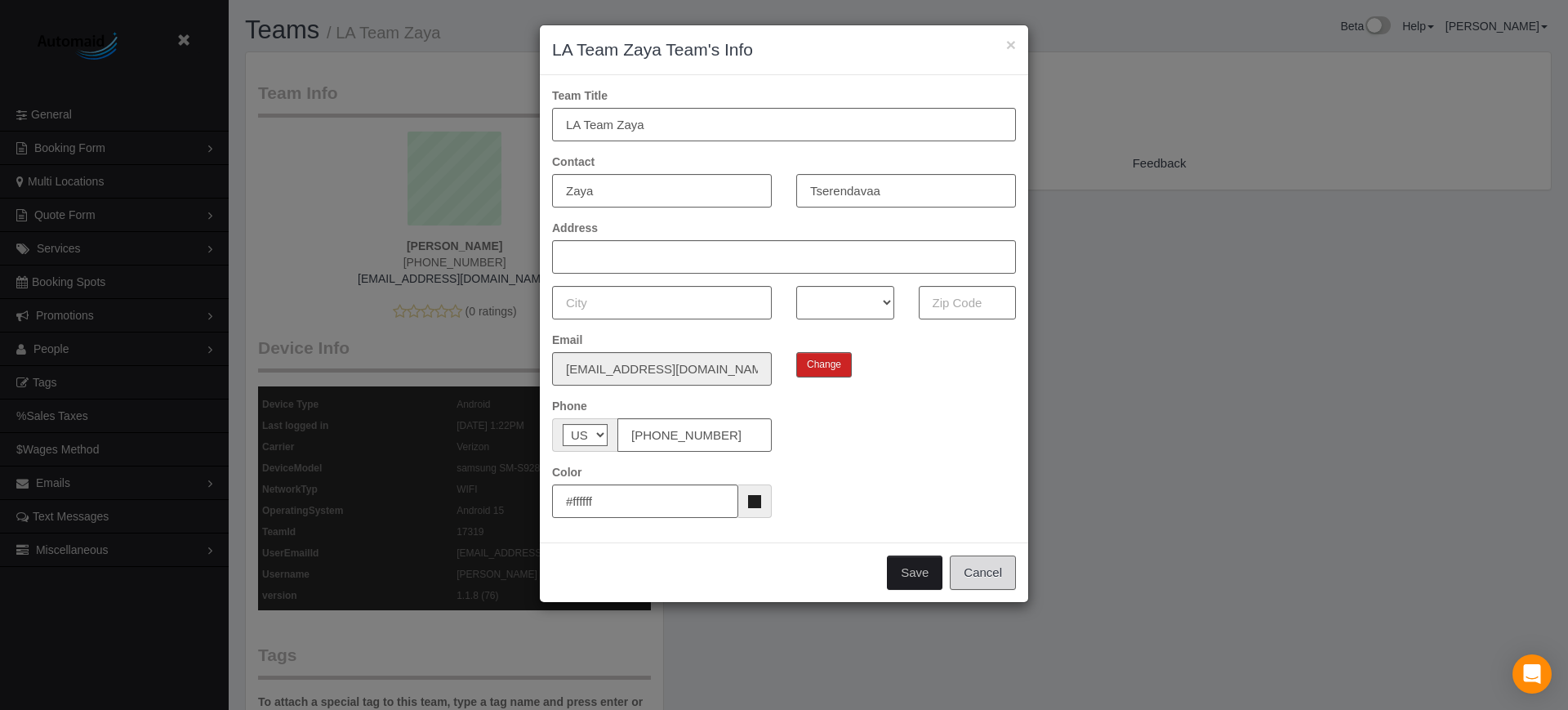
click at [979, 574] on button "Cancel" at bounding box center [983, 573] width 66 height 34
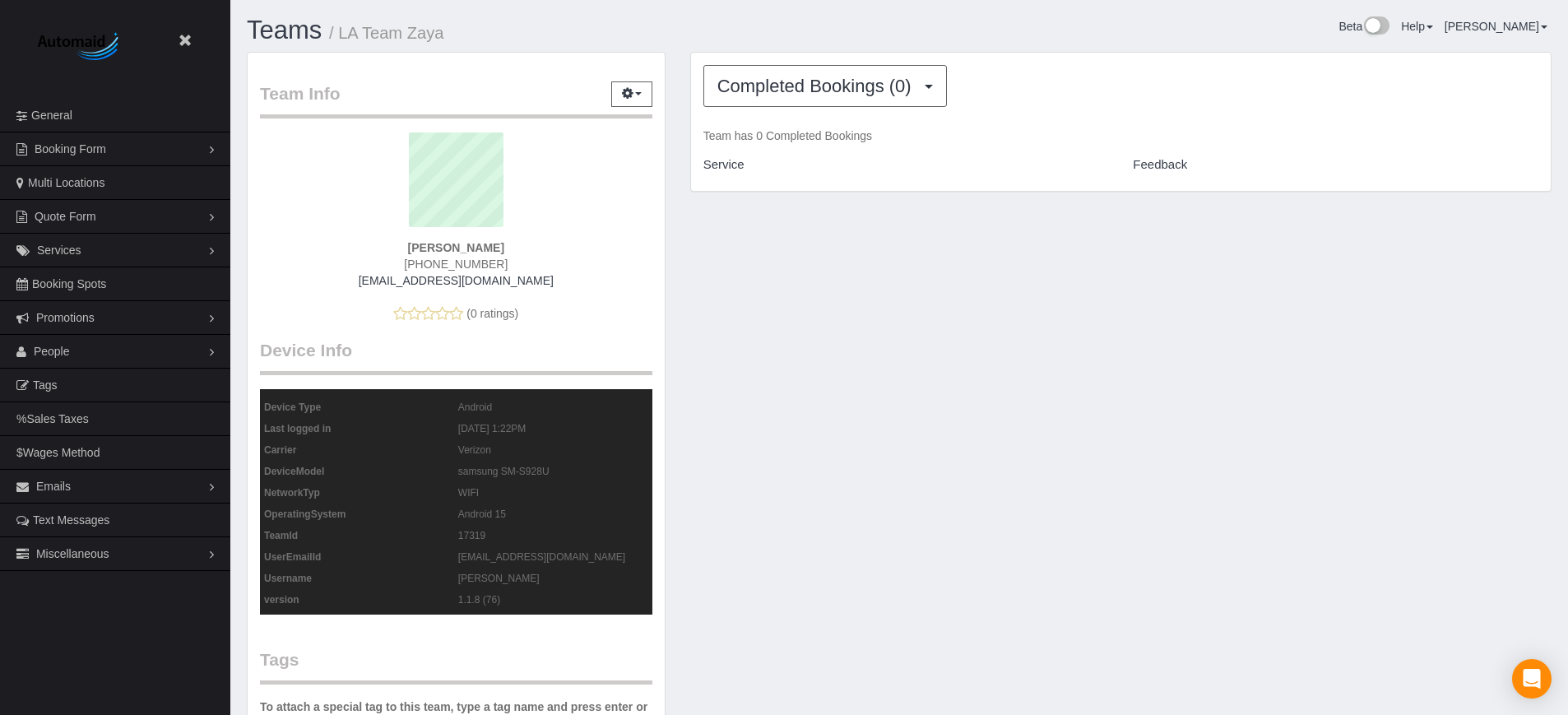
scroll to position [80922, 80690]
click at [633, 88] on icon "button" at bounding box center [628, 93] width 11 height 10
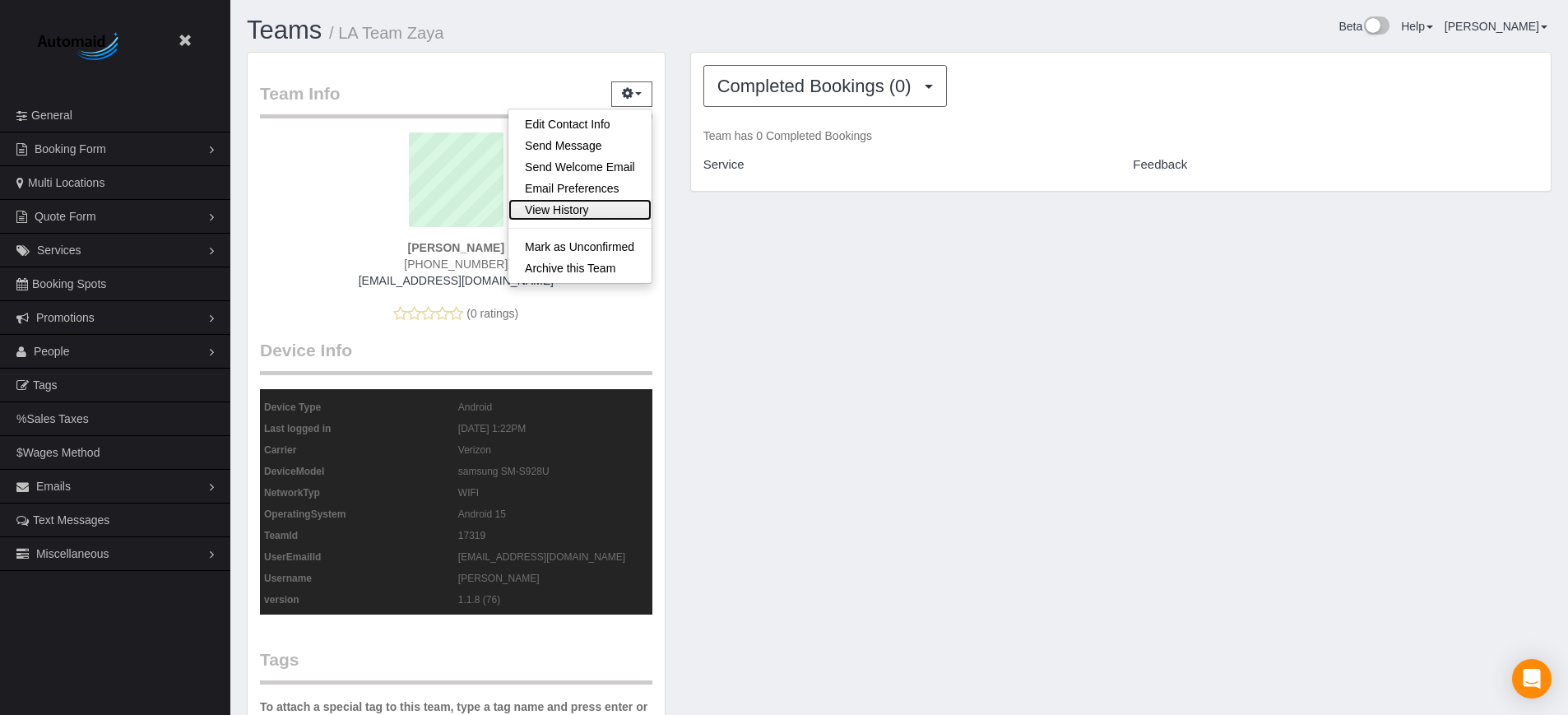
click at [547, 210] on link "View History" at bounding box center [579, 209] width 143 height 21
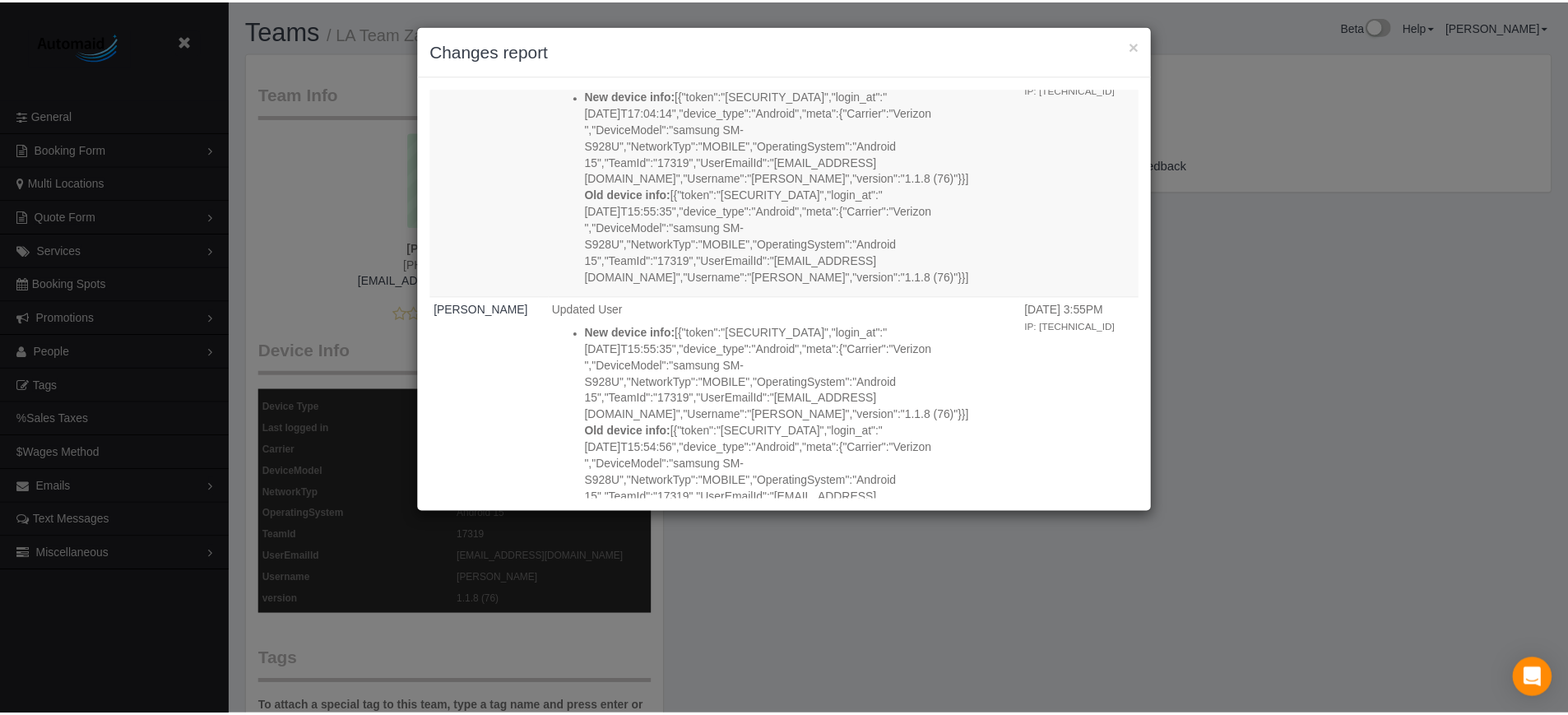
scroll to position [3238, 0]
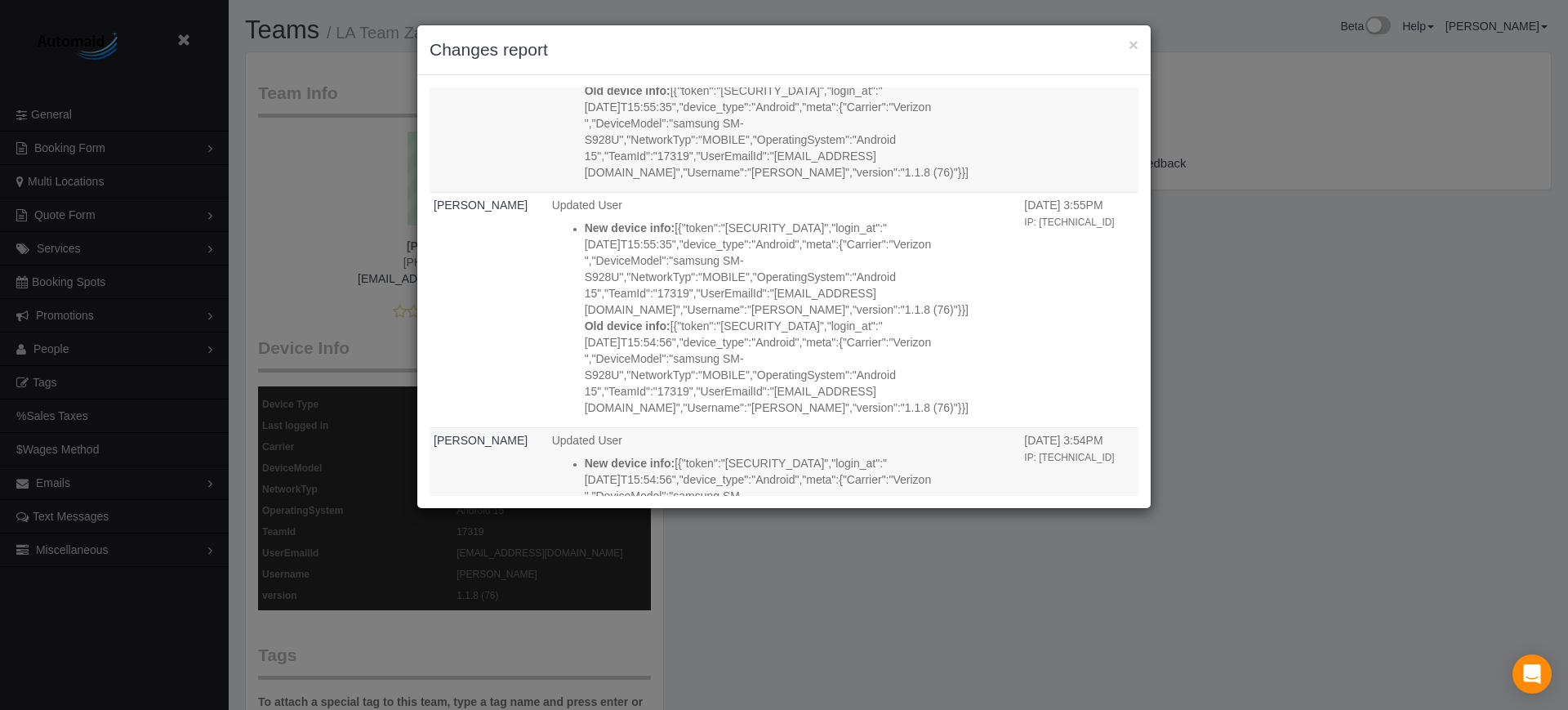
click at [1126, 42] on h3 "Changes report" at bounding box center [784, 49] width 709 height 24
click at [1129, 42] on button "×" at bounding box center [1134, 45] width 10 height 17
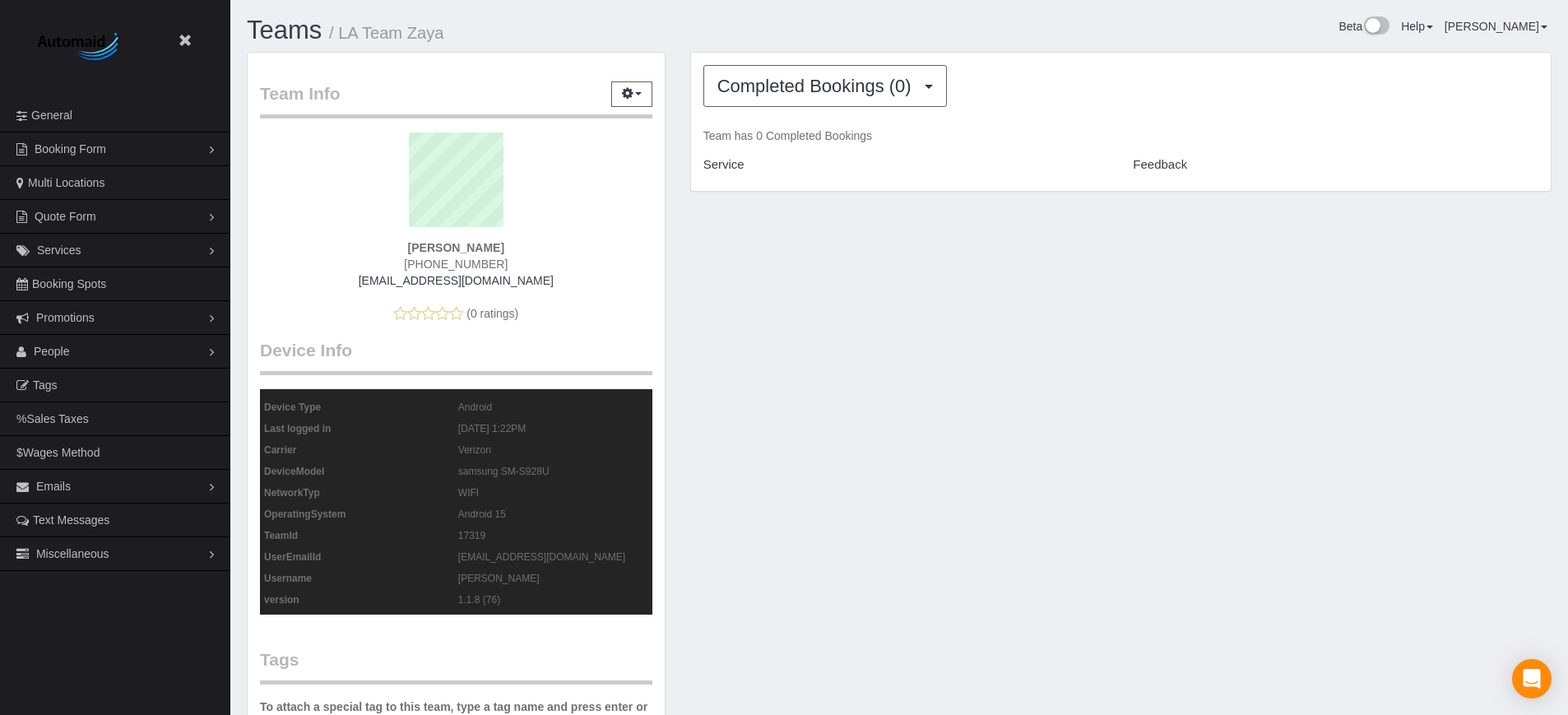
scroll to position [80922, 80690]
click at [642, 107] on legend "Team Info Edit Contact Info Send Message Send Welcome Email Email Preferences V…" at bounding box center [456, 100] width 392 height 37
click at [642, 93] on button "button" at bounding box center [632, 93] width 41 height 25
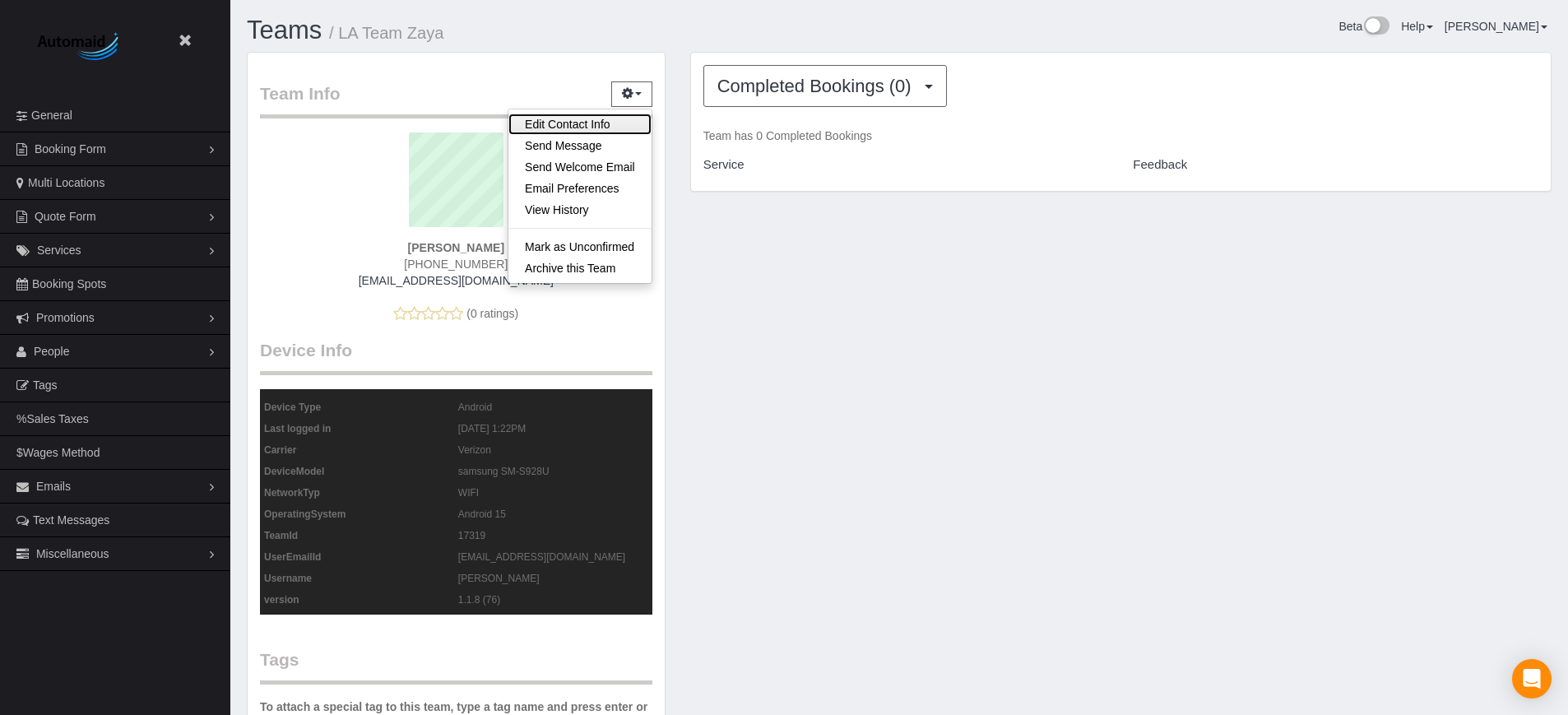
click at [568, 123] on link "Edit Contact Info" at bounding box center [579, 123] width 143 height 21
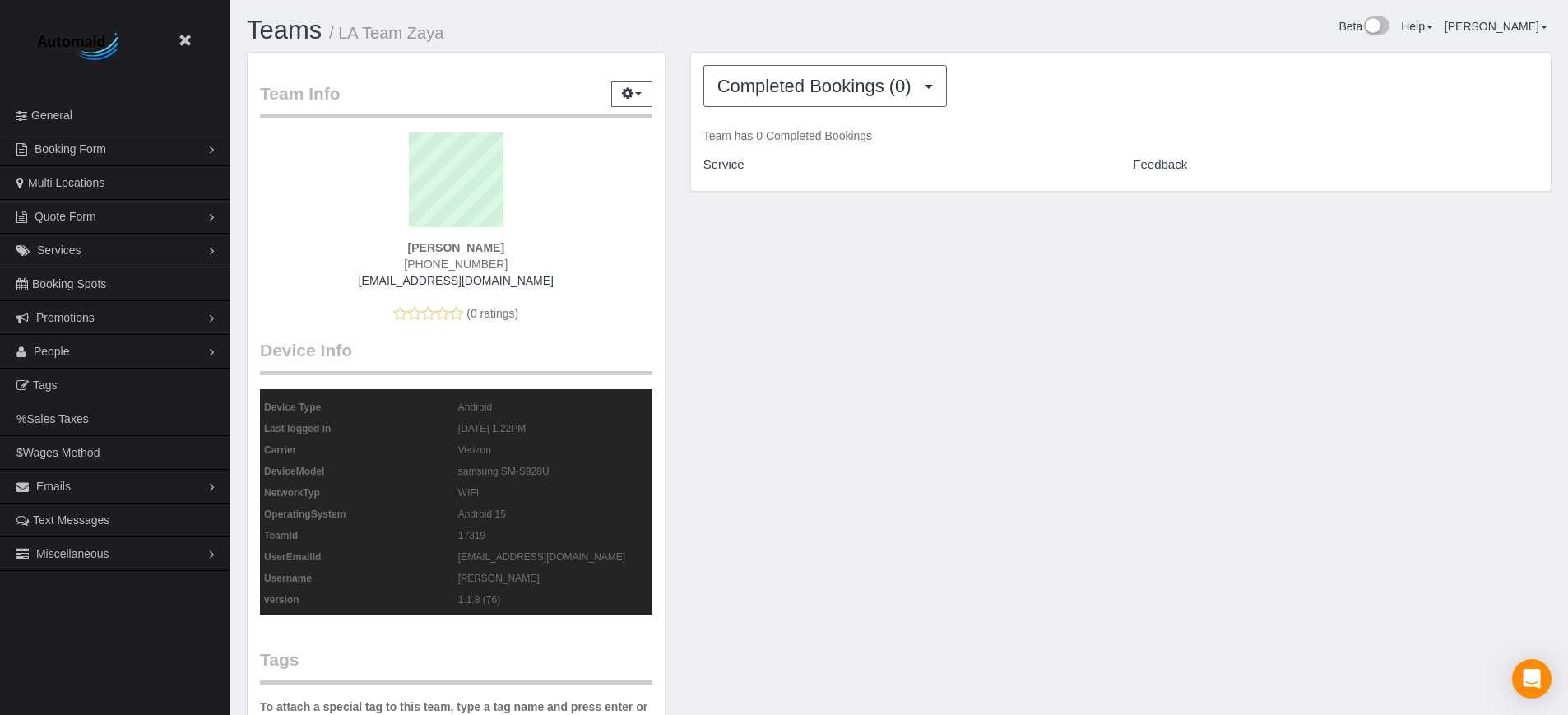
scroll to position [1352, 1579]
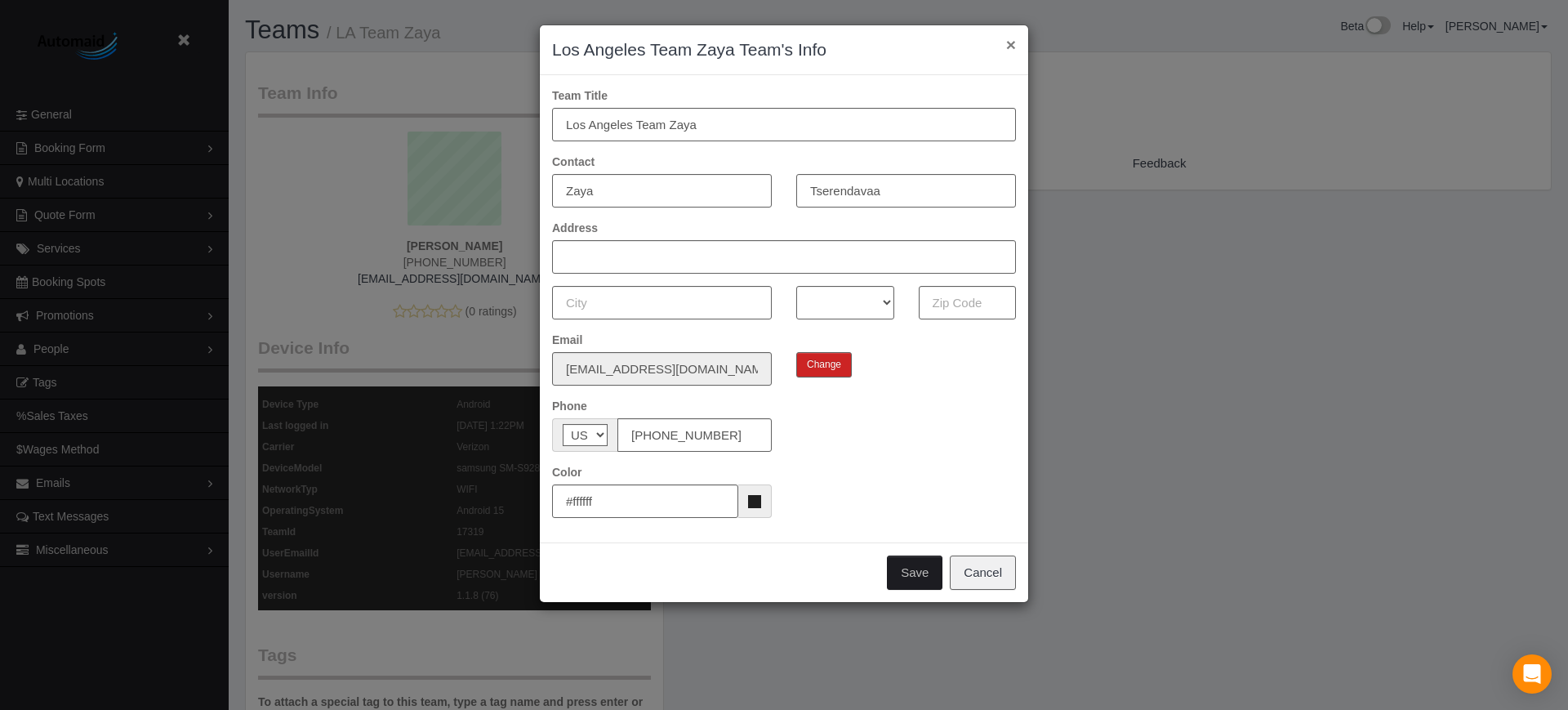
click at [1011, 39] on button "×" at bounding box center [1011, 45] width 10 height 17
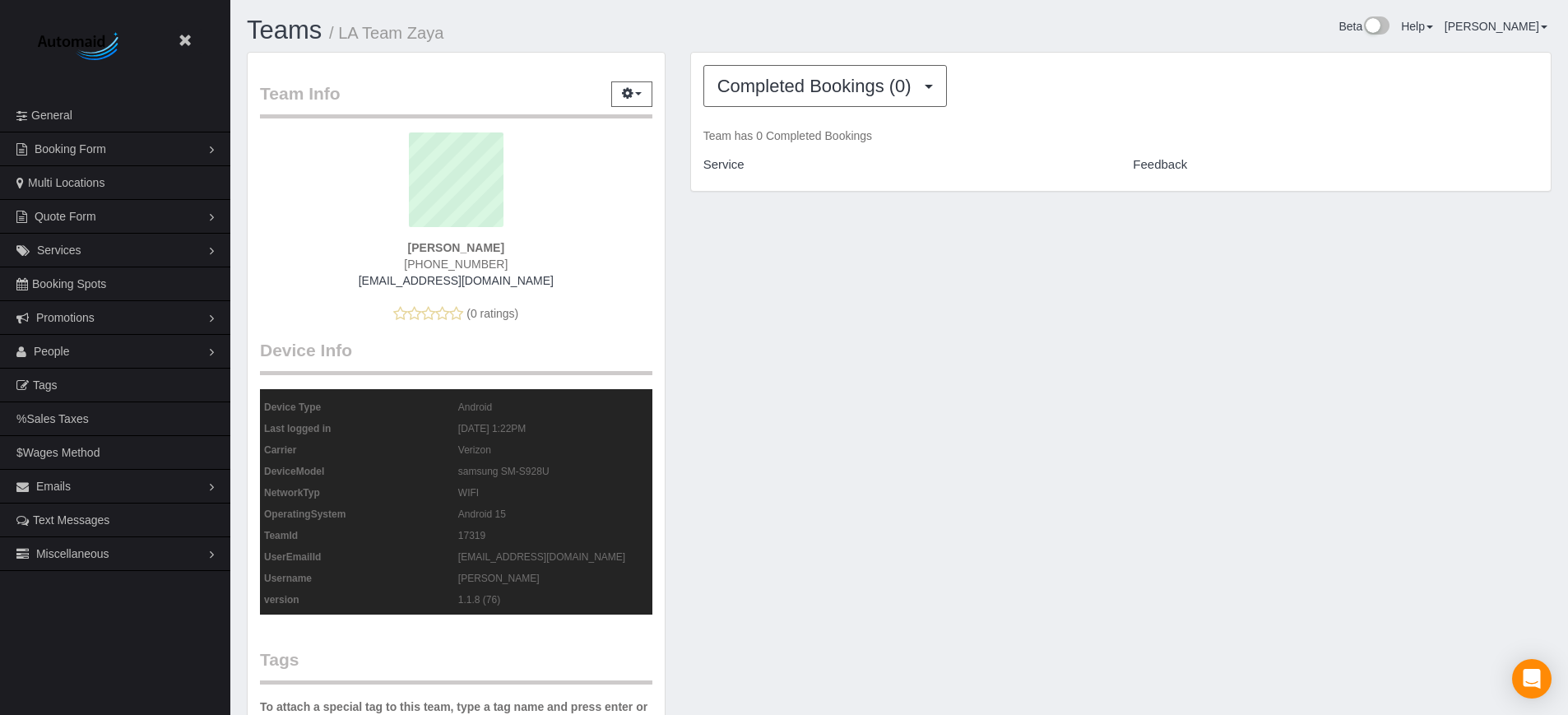
scroll to position [80922, 80690]
